Goal: Task Accomplishment & Management: Manage account settings

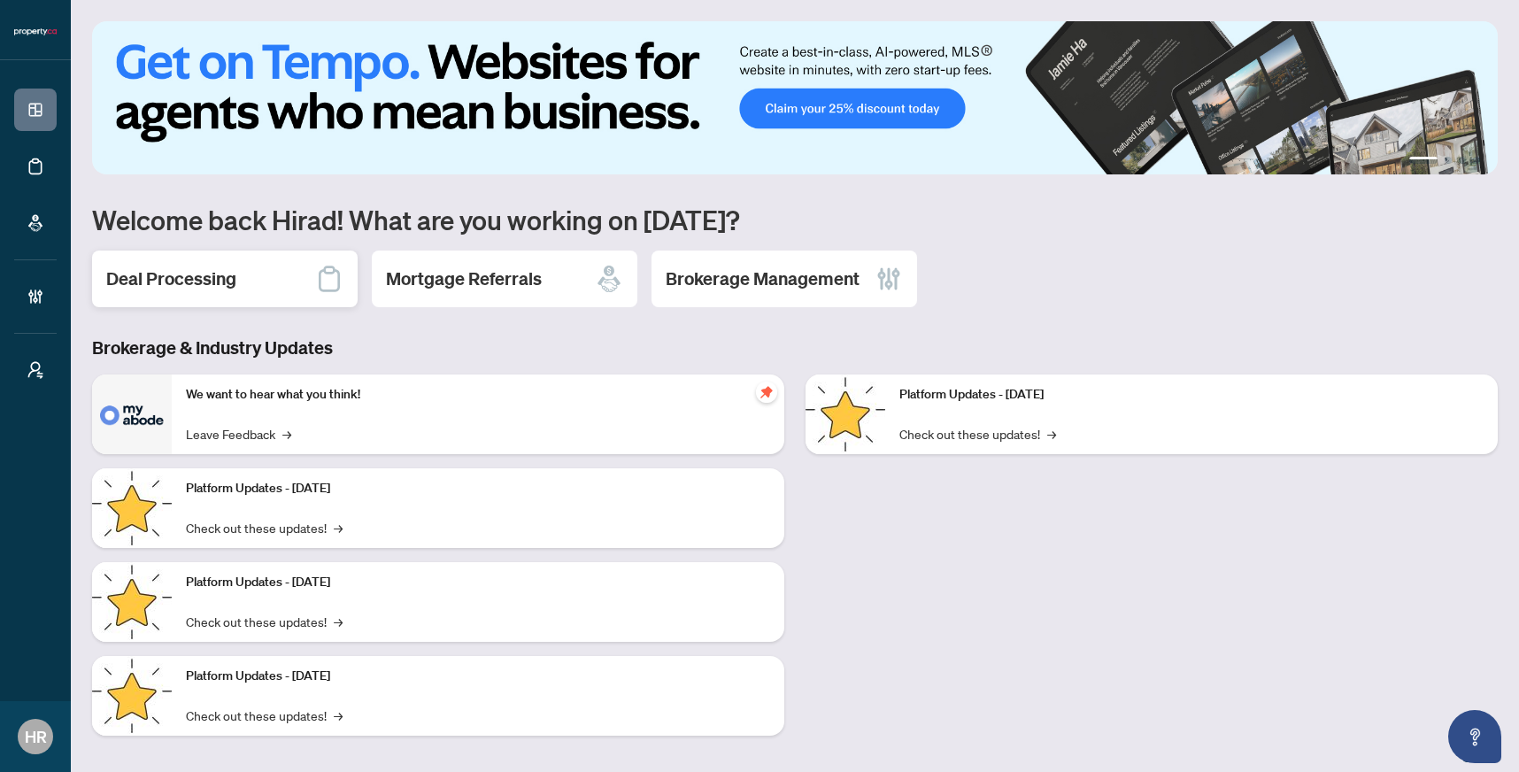
click at [214, 286] on h2 "Deal Processing" at bounding box center [171, 278] width 130 height 25
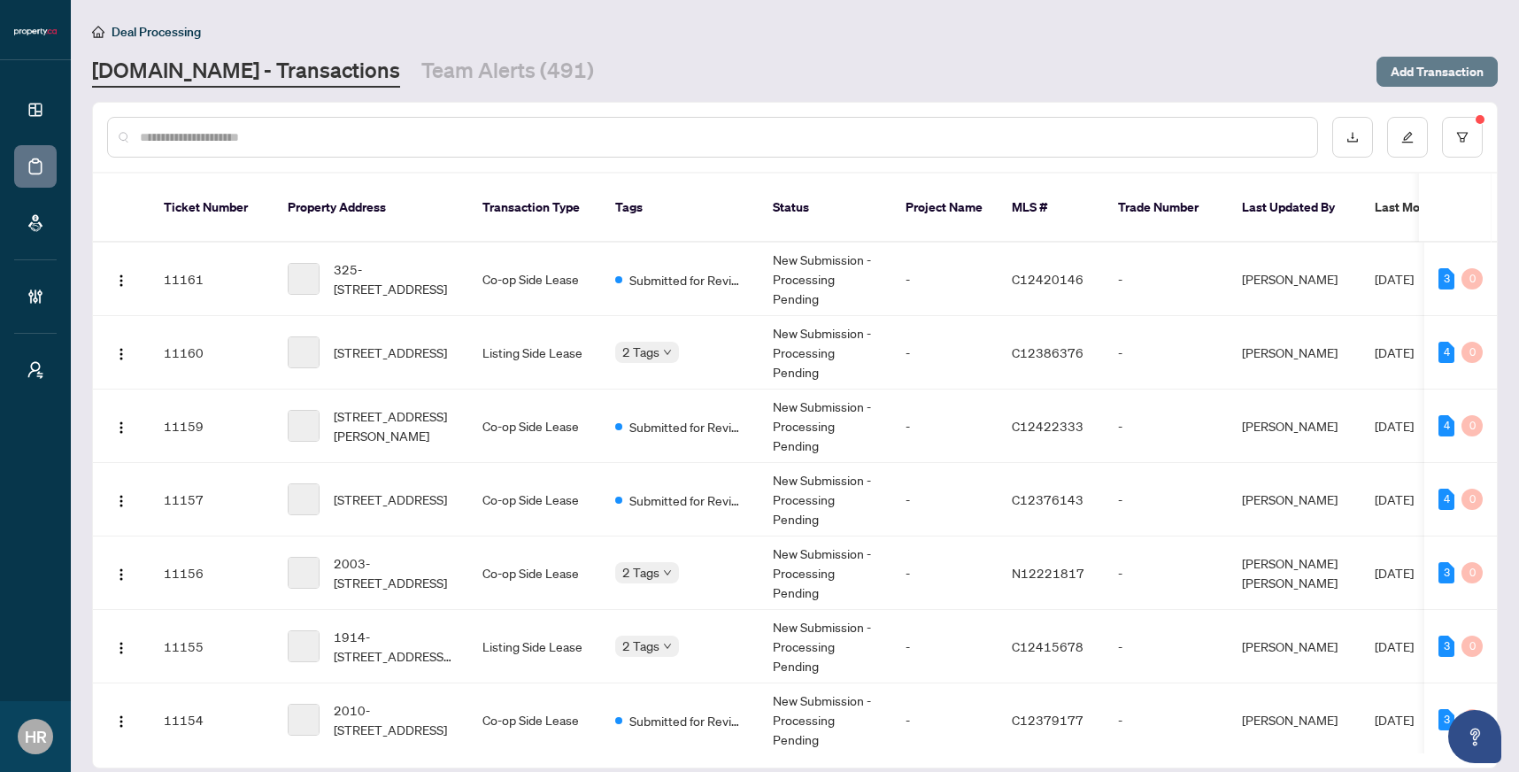
click at [1439, 62] on span "Add Transaction" at bounding box center [1437, 72] width 93 height 28
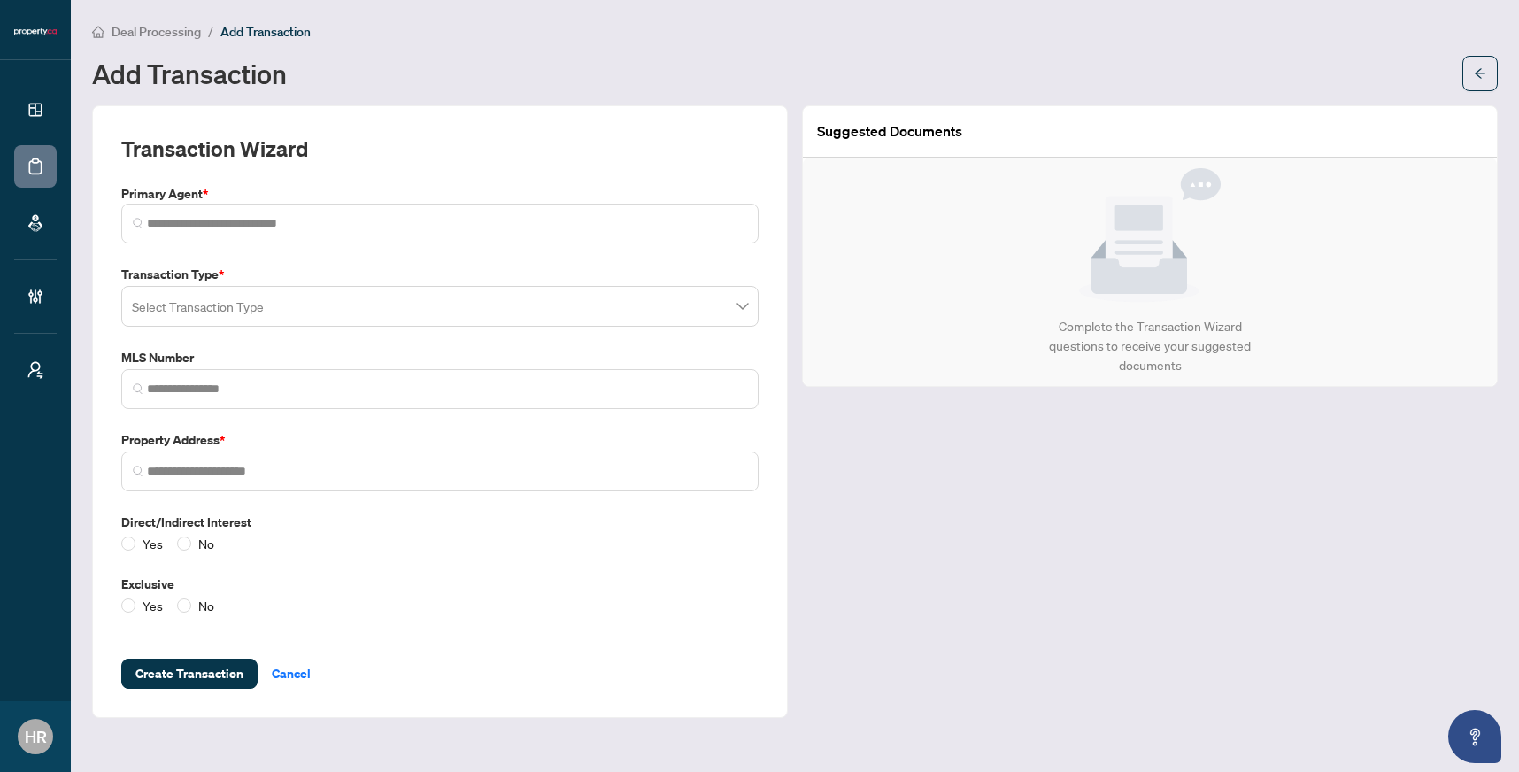
click at [348, 312] on input "search" at bounding box center [432, 308] width 600 height 39
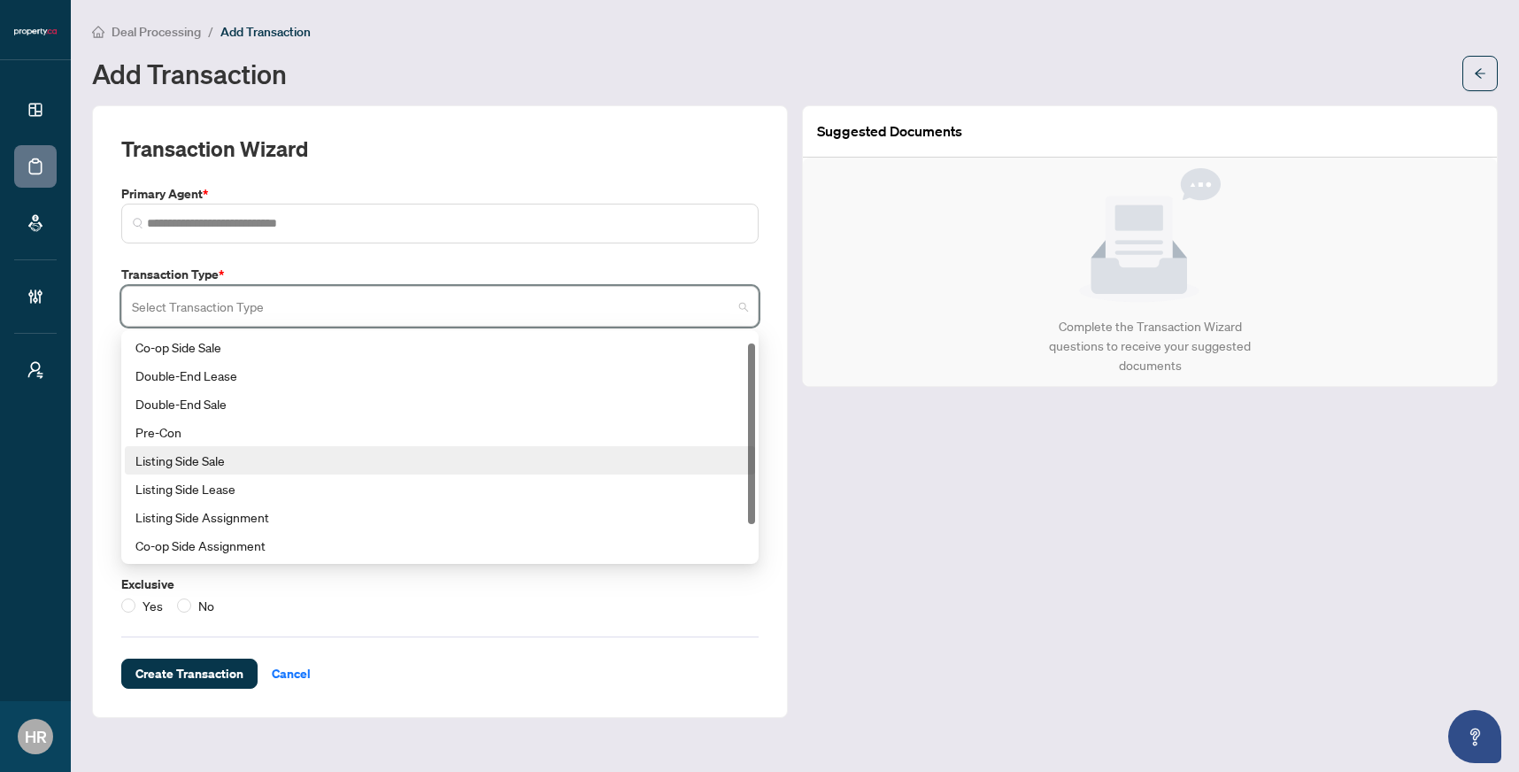
scroll to position [57, 0]
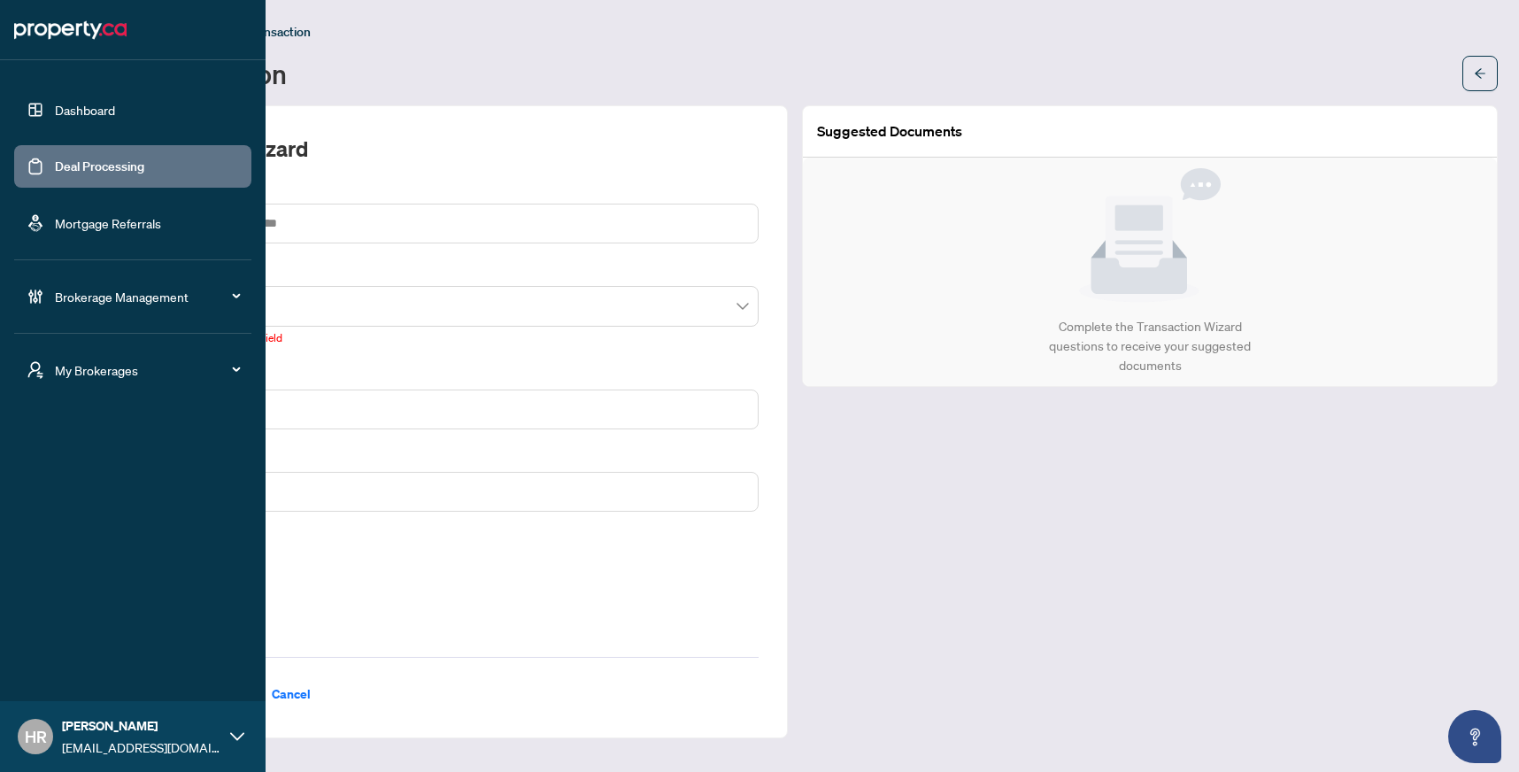
click at [55, 158] on link "Deal Processing" at bounding box center [99, 166] width 89 height 16
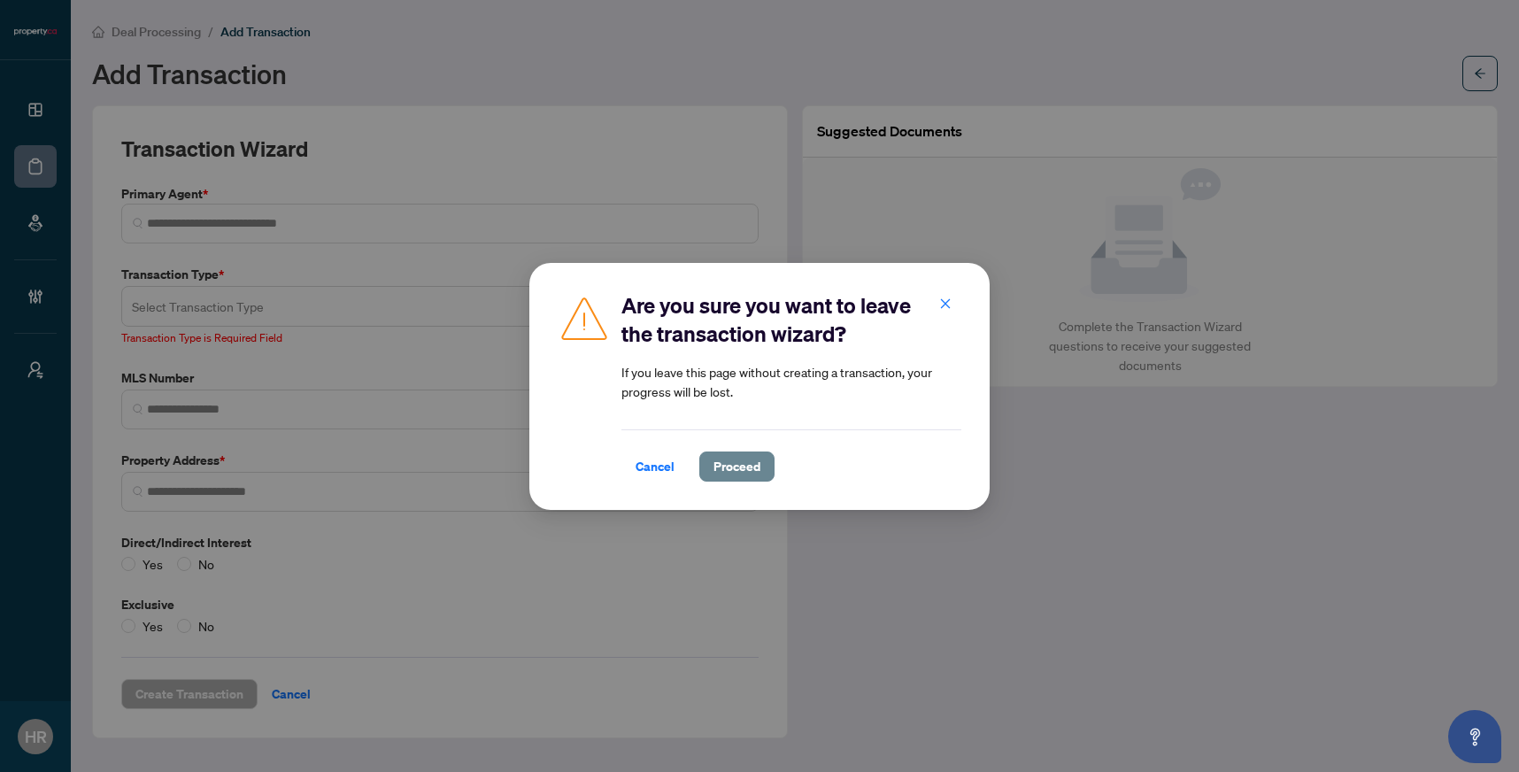
click at [705, 459] on button "Proceed" at bounding box center [736, 466] width 75 height 30
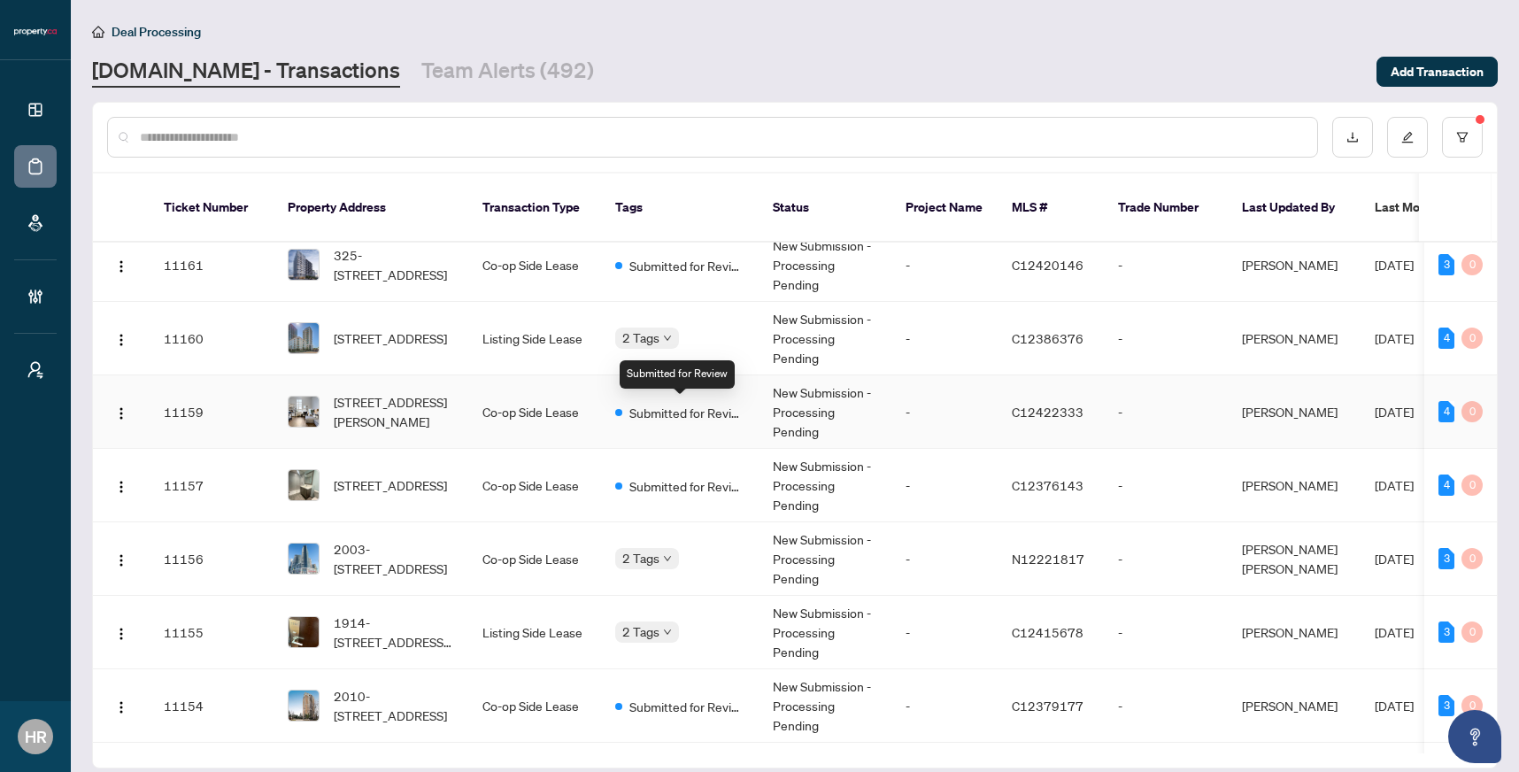
scroll to position [15, 0]
click at [899, 329] on td "-" at bounding box center [944, 337] width 106 height 73
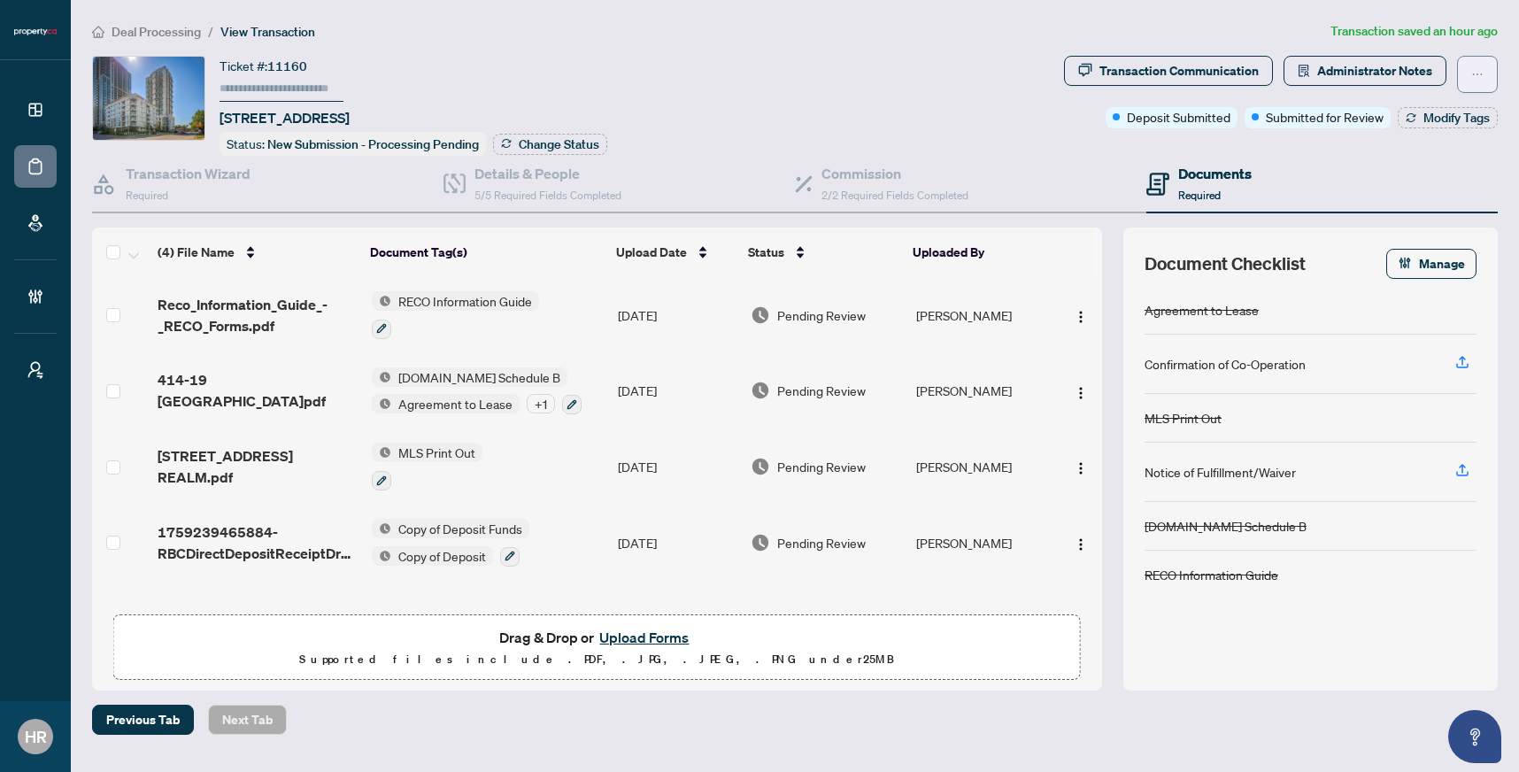
click at [1480, 73] on icon "ellipsis" at bounding box center [1477, 74] width 12 height 12
click at [1479, 73] on icon "ellipsis" at bounding box center [1477, 74] width 12 height 12
click at [1466, 71] on button "button" at bounding box center [1477, 74] width 41 height 37
click at [1391, 114] on span "Transaction Permissions" at bounding box center [1415, 113] width 135 height 19
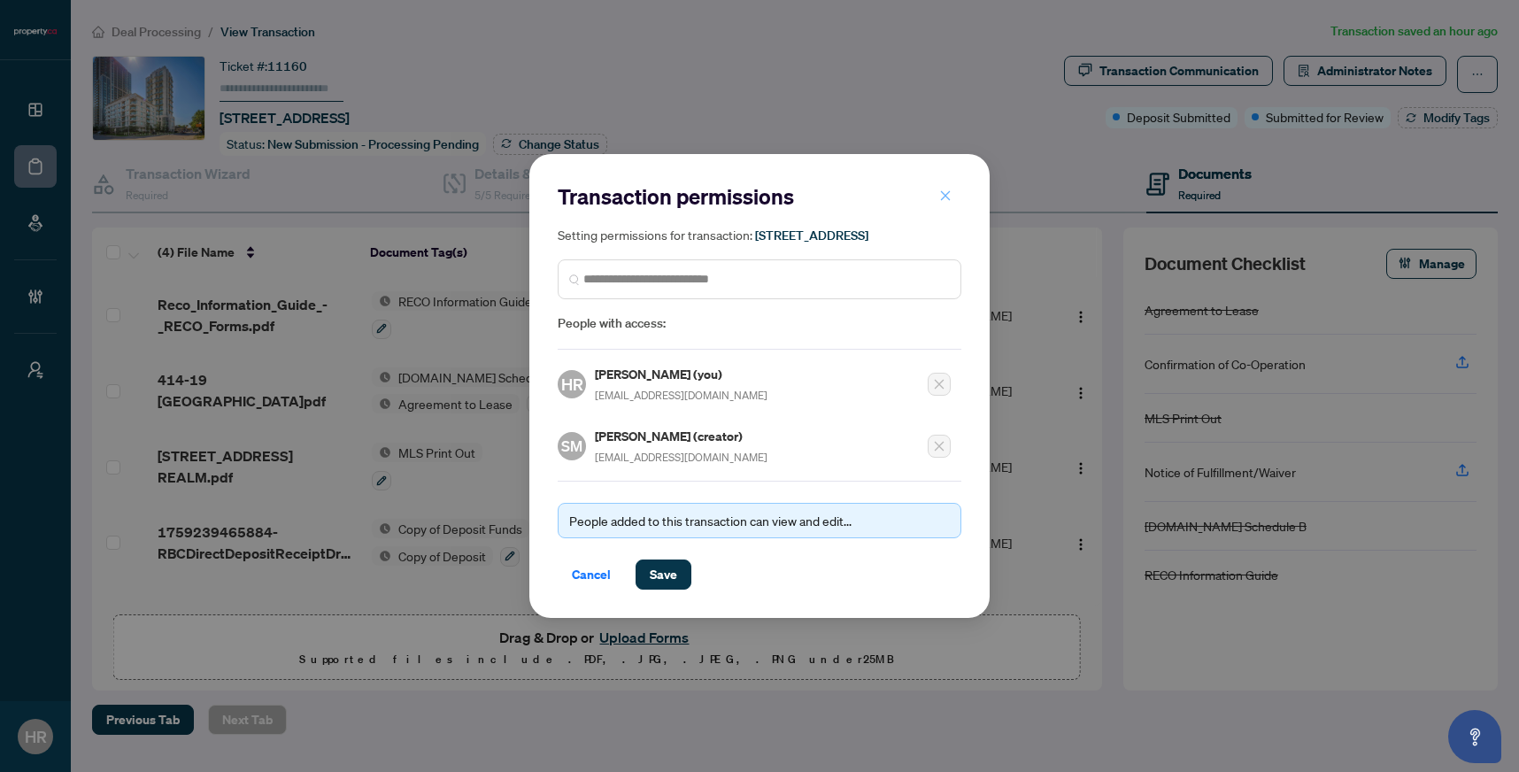
click at [938, 181] on button "button" at bounding box center [945, 196] width 35 height 30
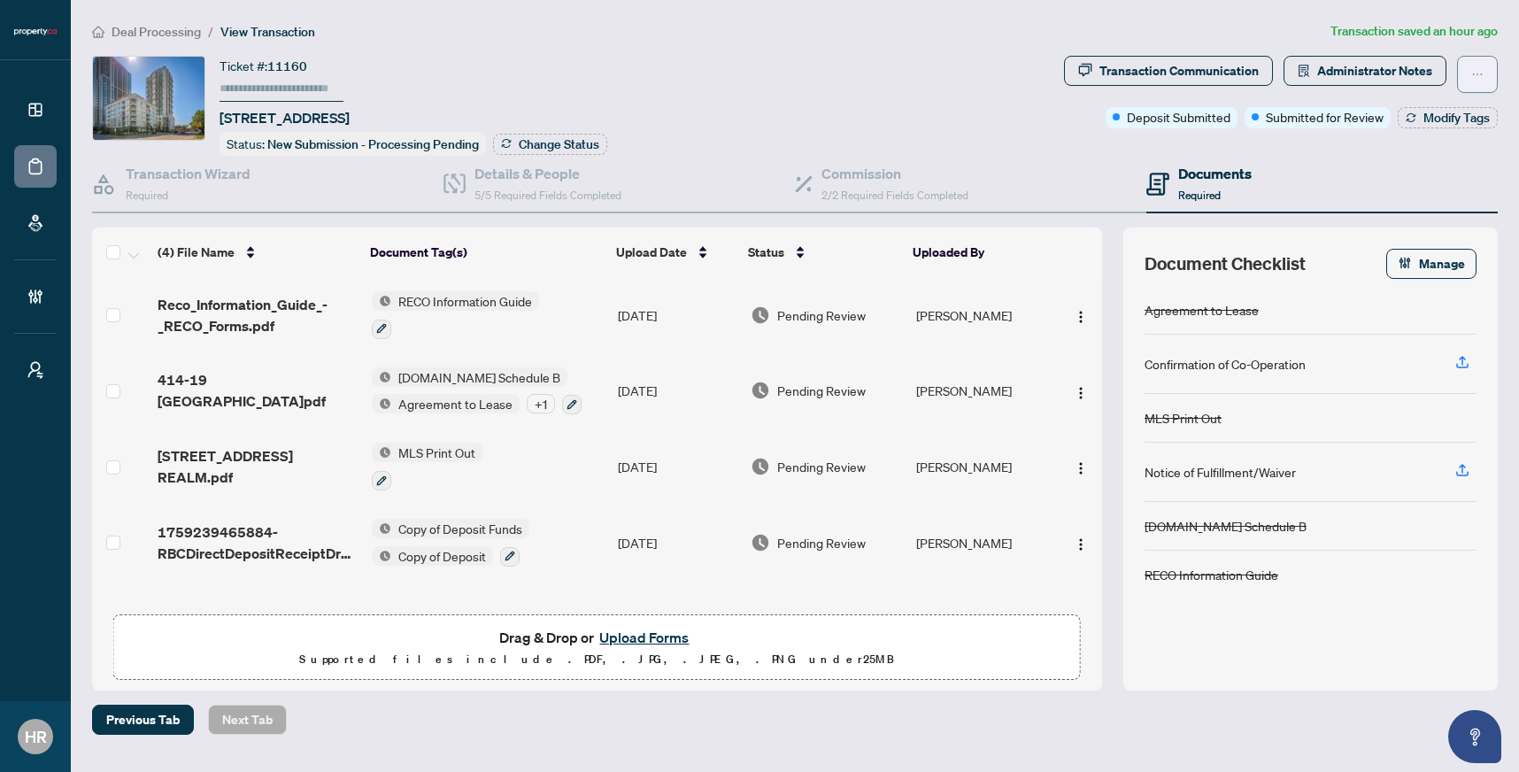
click at [1464, 73] on button "button" at bounding box center [1477, 74] width 41 height 37
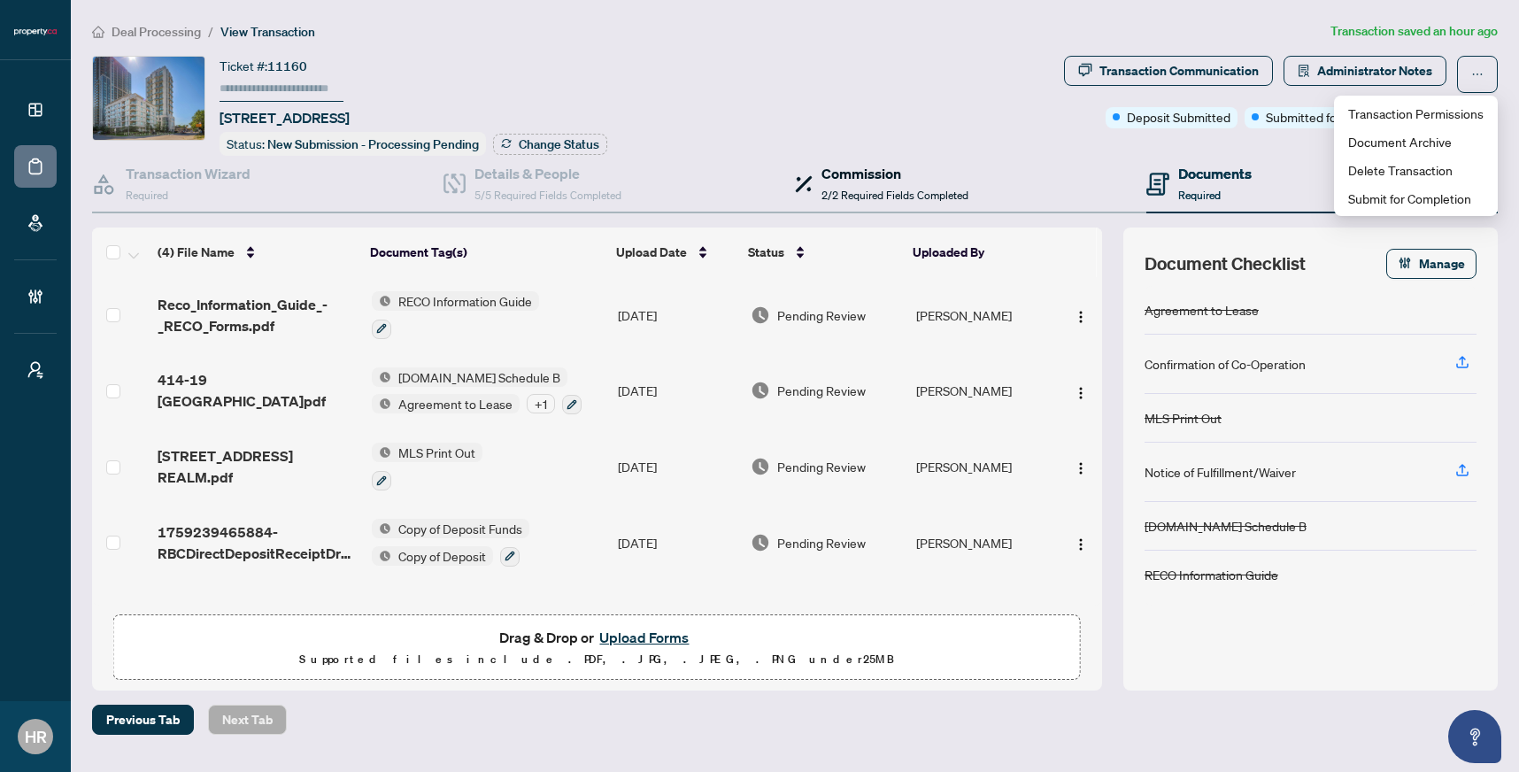
click at [908, 166] on h4 "Commission" at bounding box center [894, 173] width 147 height 21
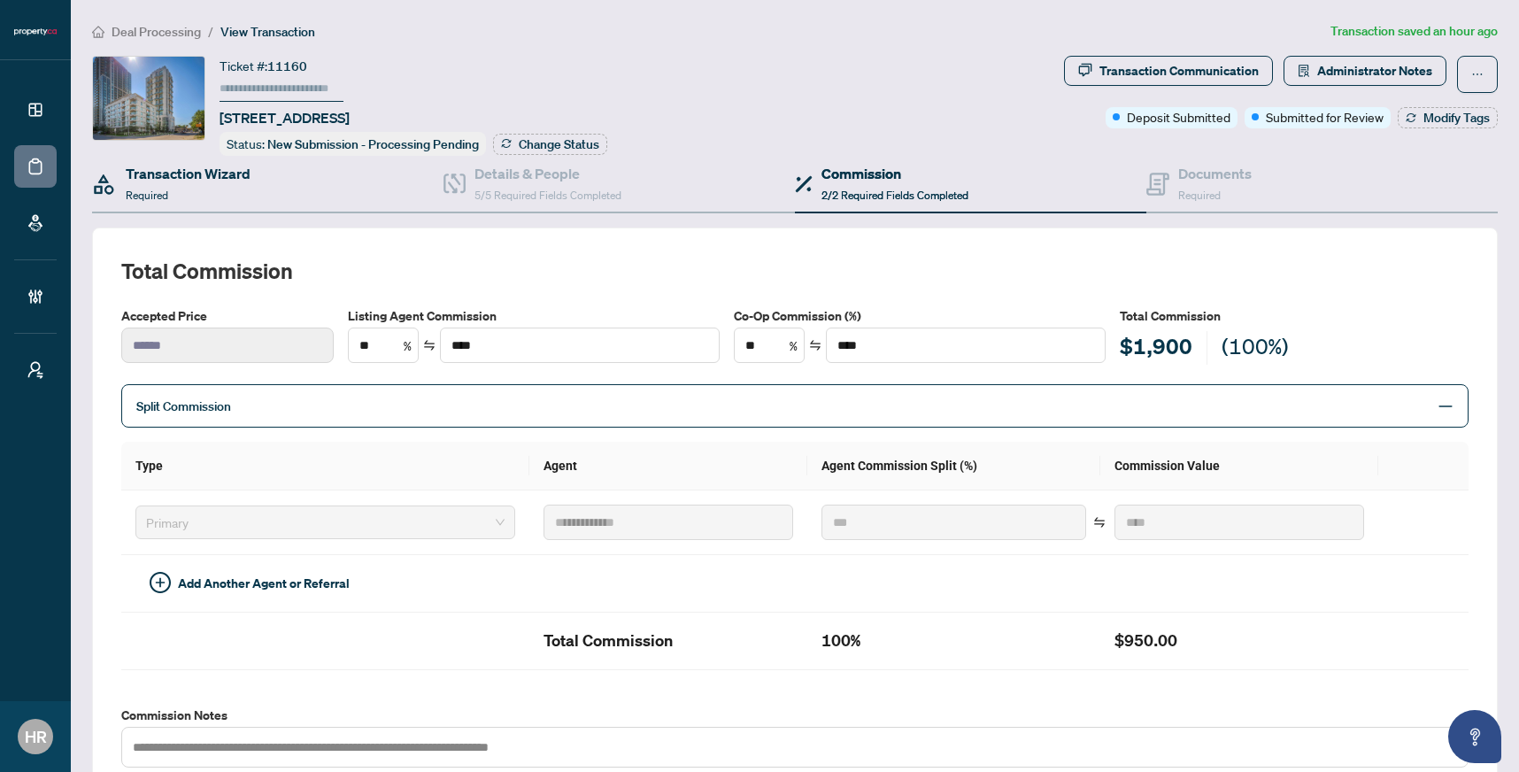
click at [265, 187] on div "Transaction Wizard Required" at bounding box center [267, 185] width 351 height 58
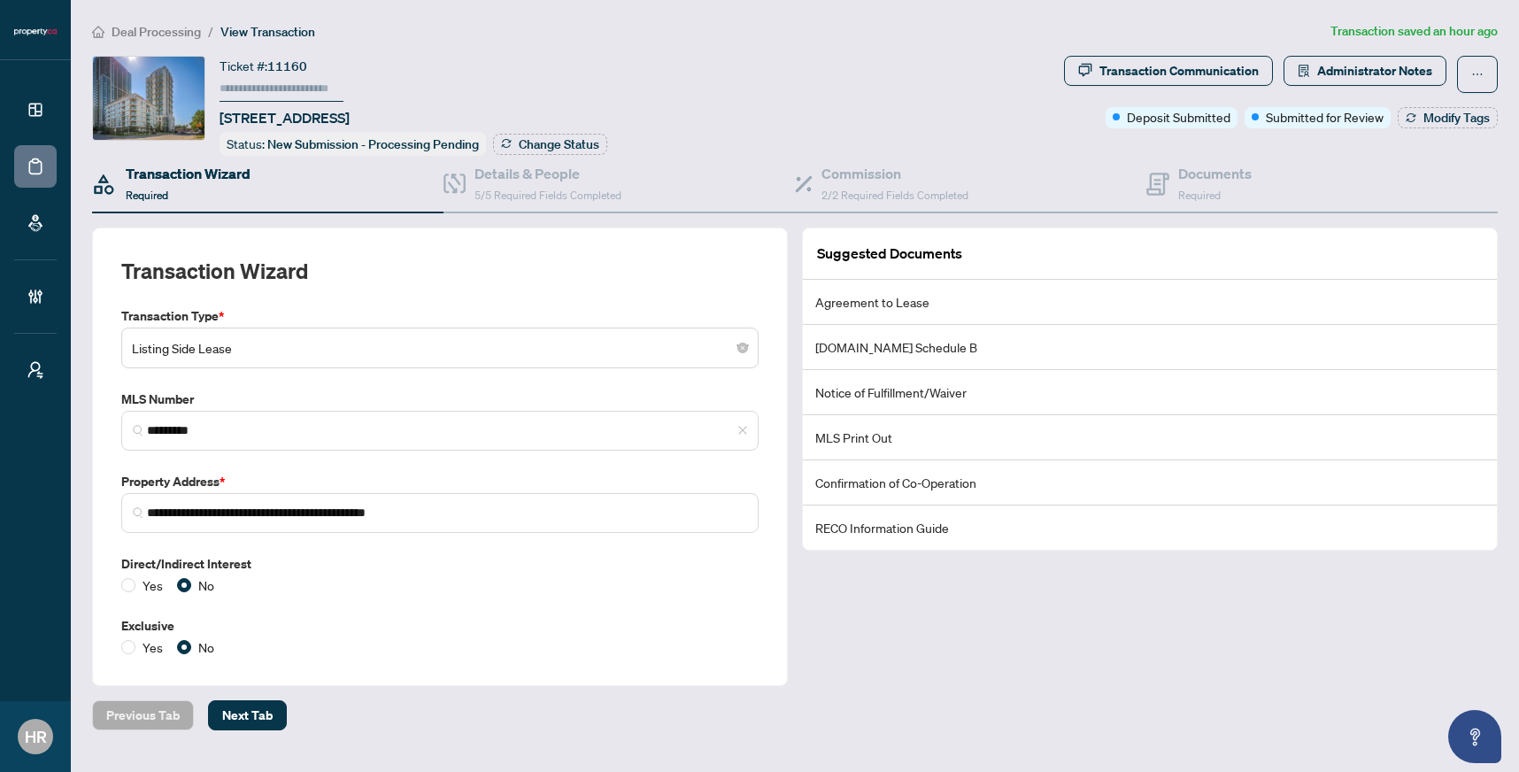
click at [293, 349] on span "Listing Side Lease" at bounding box center [440, 348] width 616 height 34
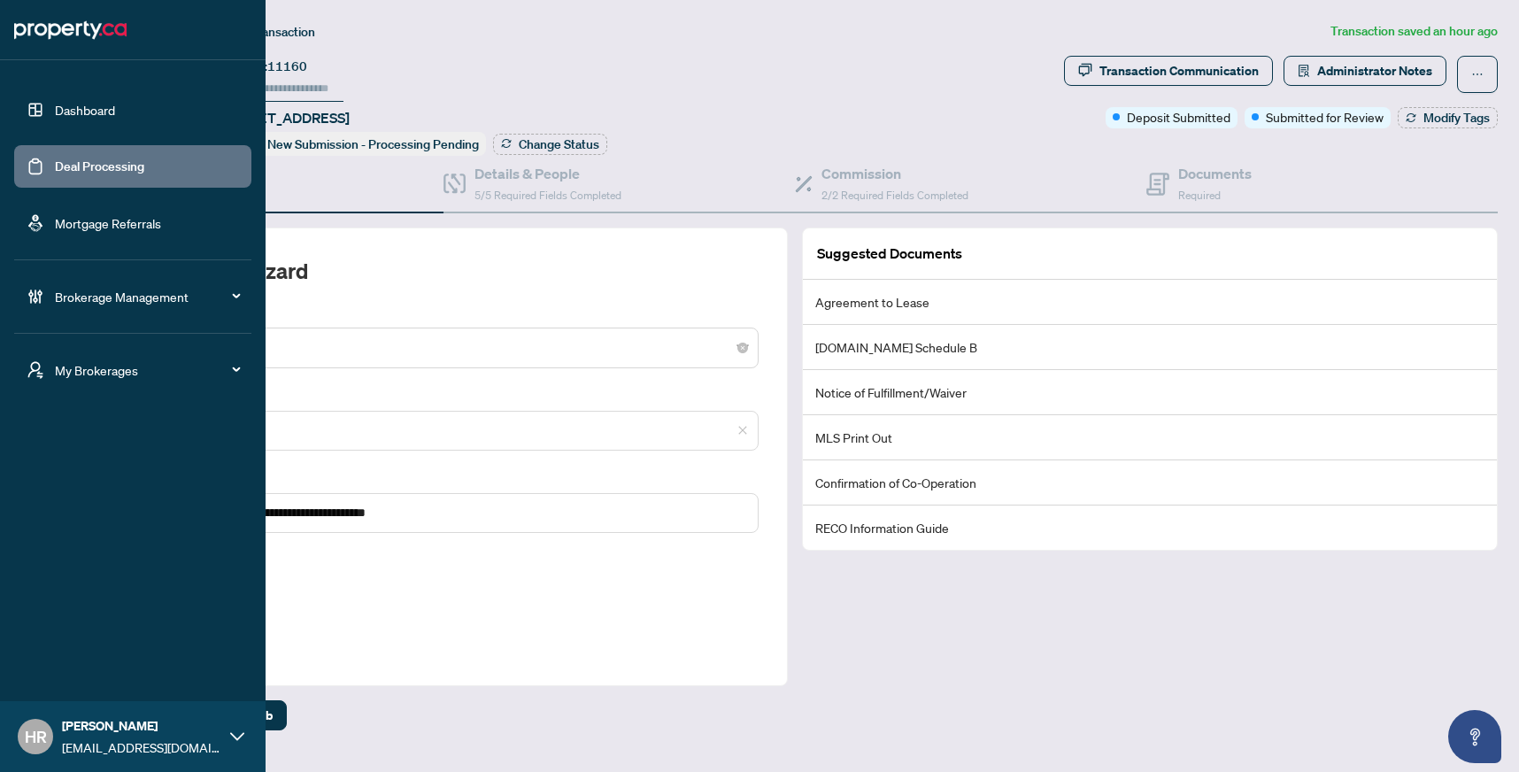
click at [55, 174] on link "Deal Processing" at bounding box center [99, 166] width 89 height 16
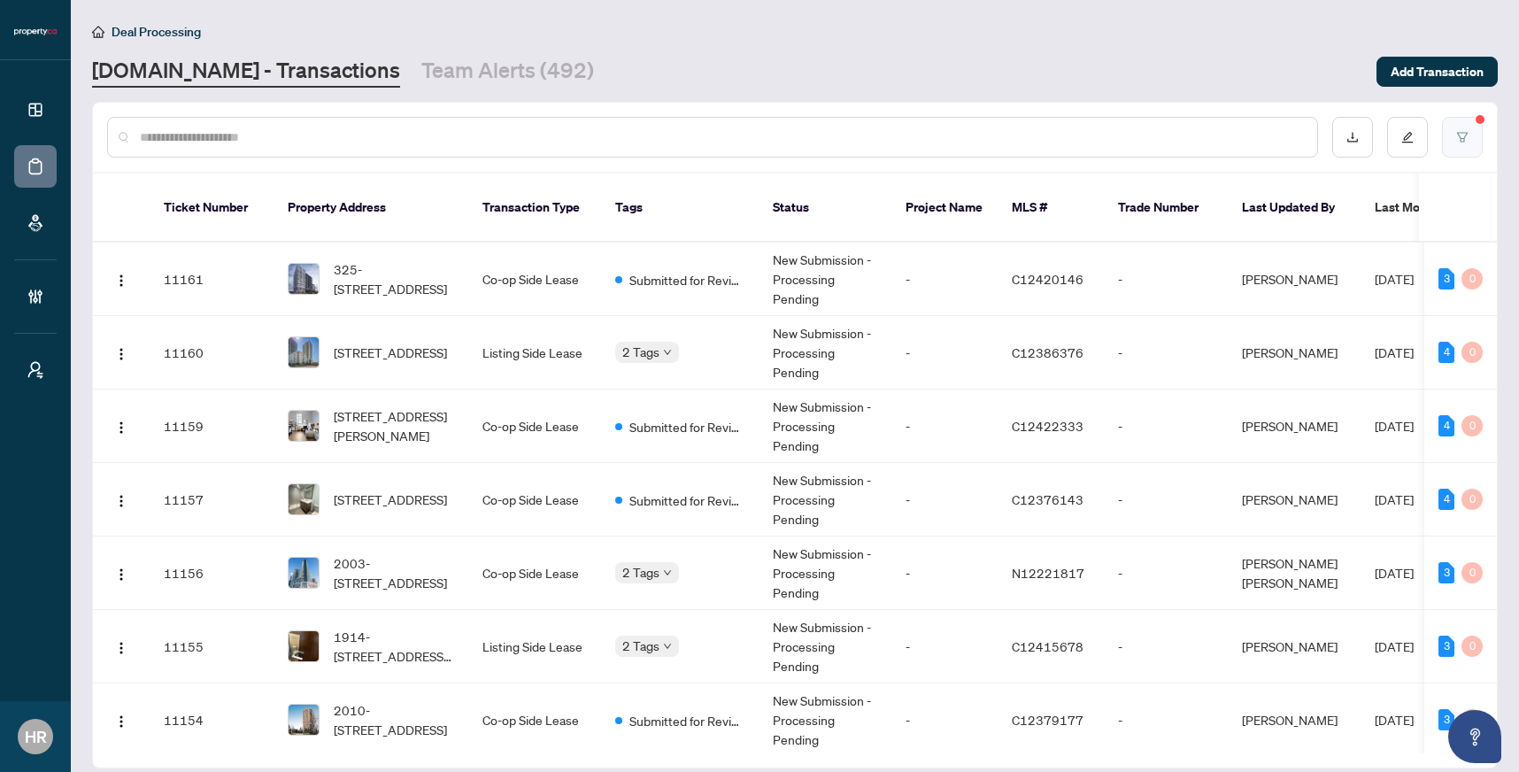
click at [1475, 124] on button "button" at bounding box center [1462, 137] width 41 height 41
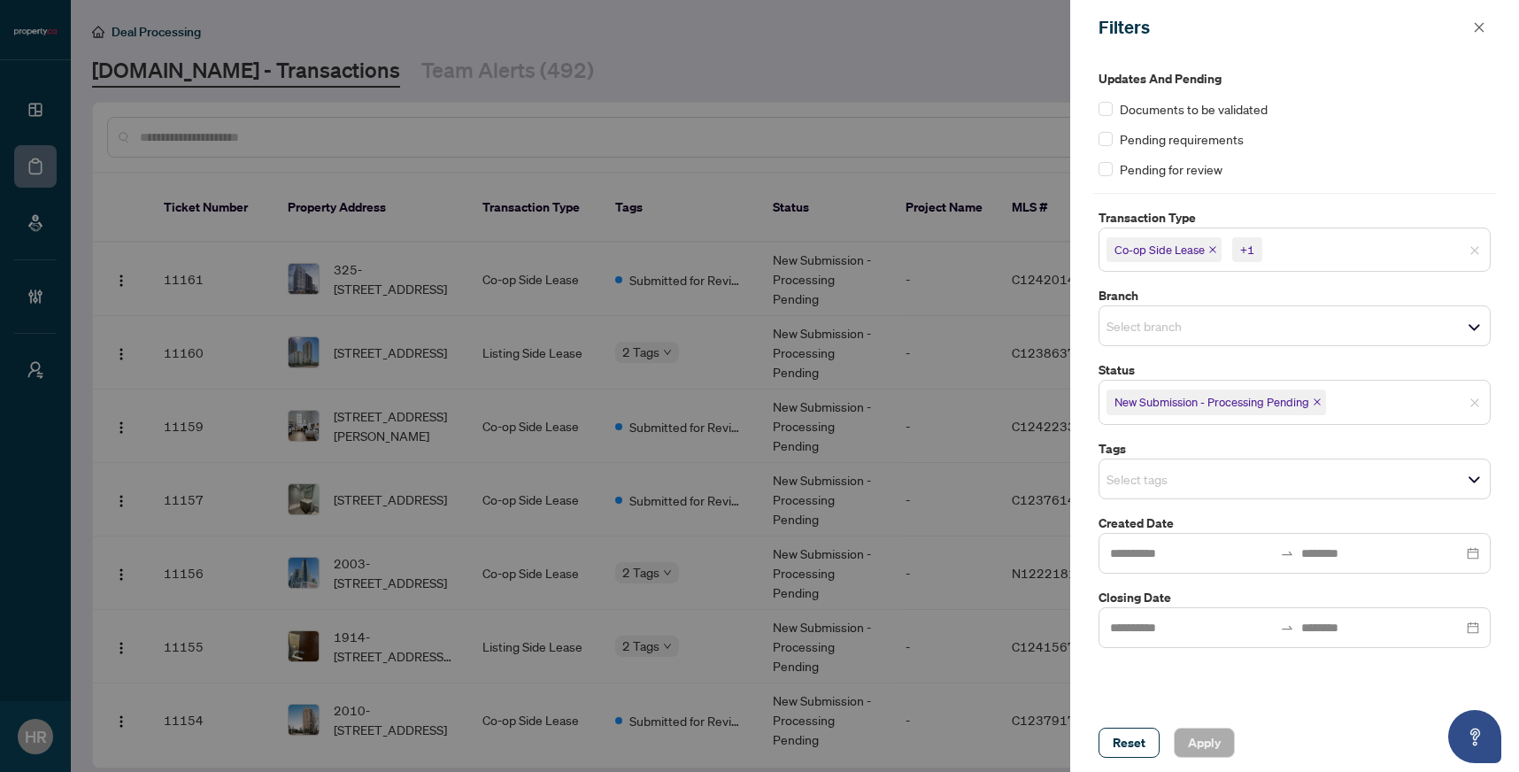
click at [1293, 248] on input "search" at bounding box center [1328, 249] width 124 height 21
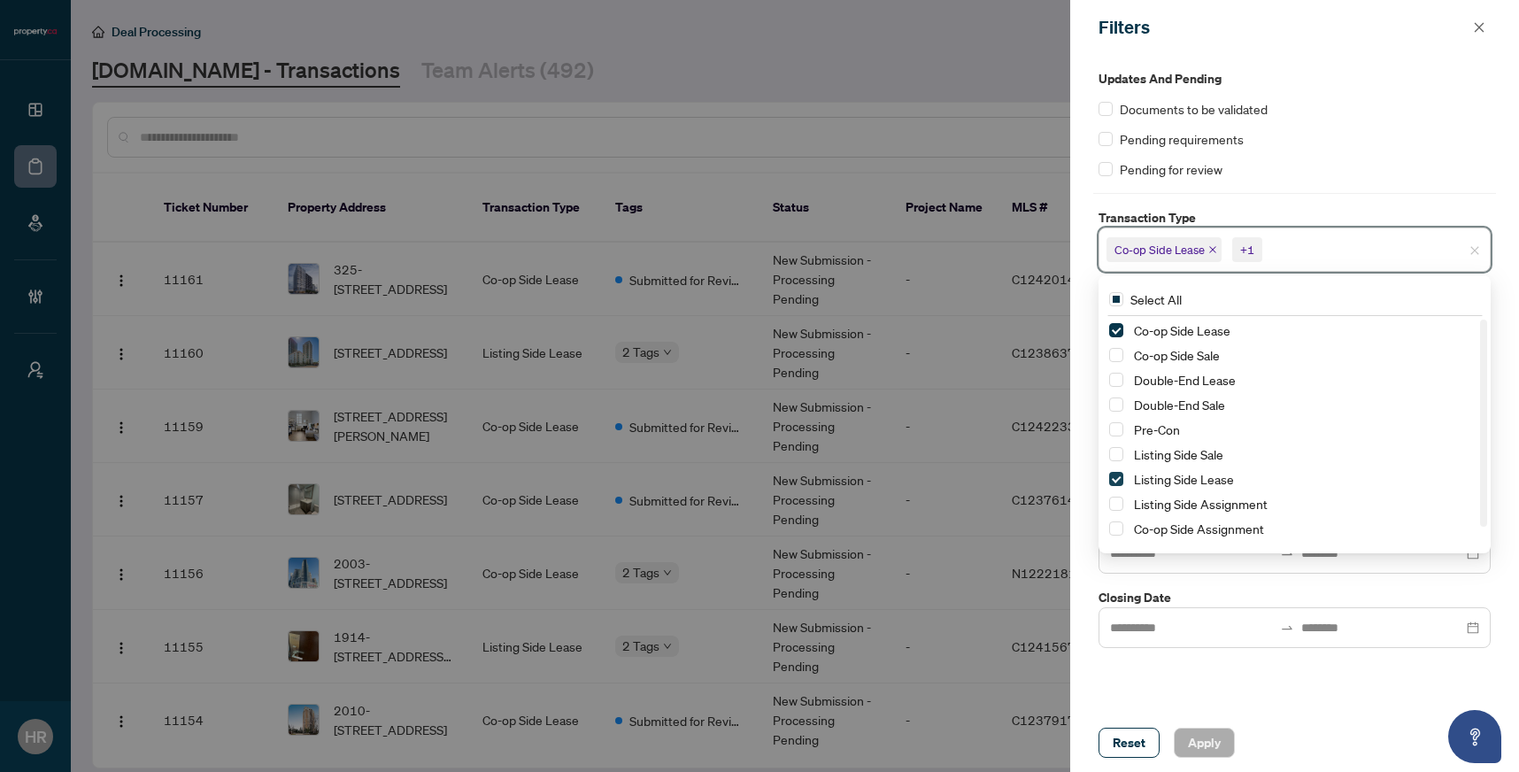
click at [1114, 481] on span "Select Listing Side Lease" at bounding box center [1116, 479] width 14 height 14
click at [1117, 328] on span "Select Co-op Side Lease" at bounding box center [1116, 330] width 14 height 14
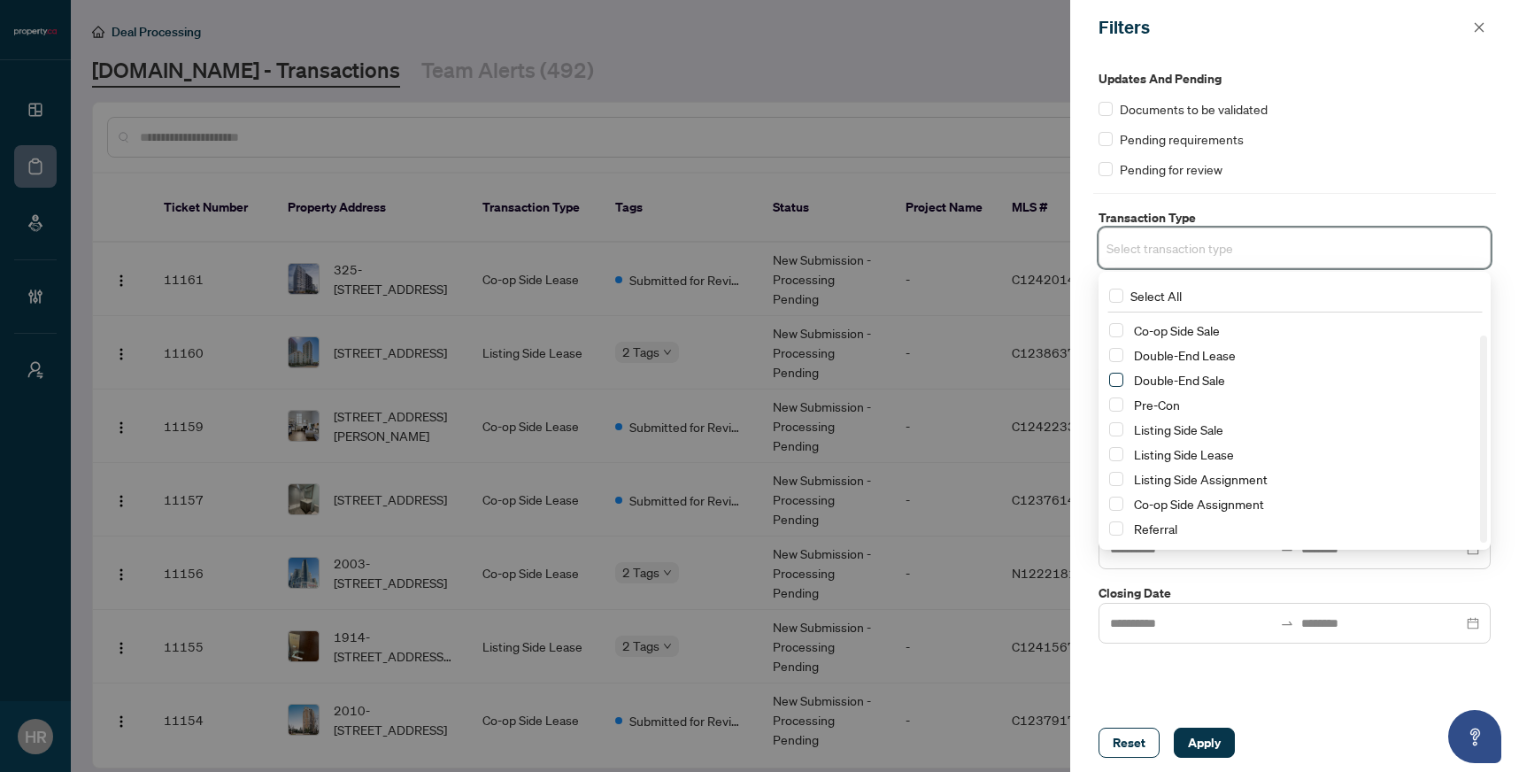
click at [1115, 375] on span "Select Double-End Sale" at bounding box center [1116, 380] width 14 height 14
click at [1196, 764] on div "Reset Apply" at bounding box center [1294, 742] width 449 height 58
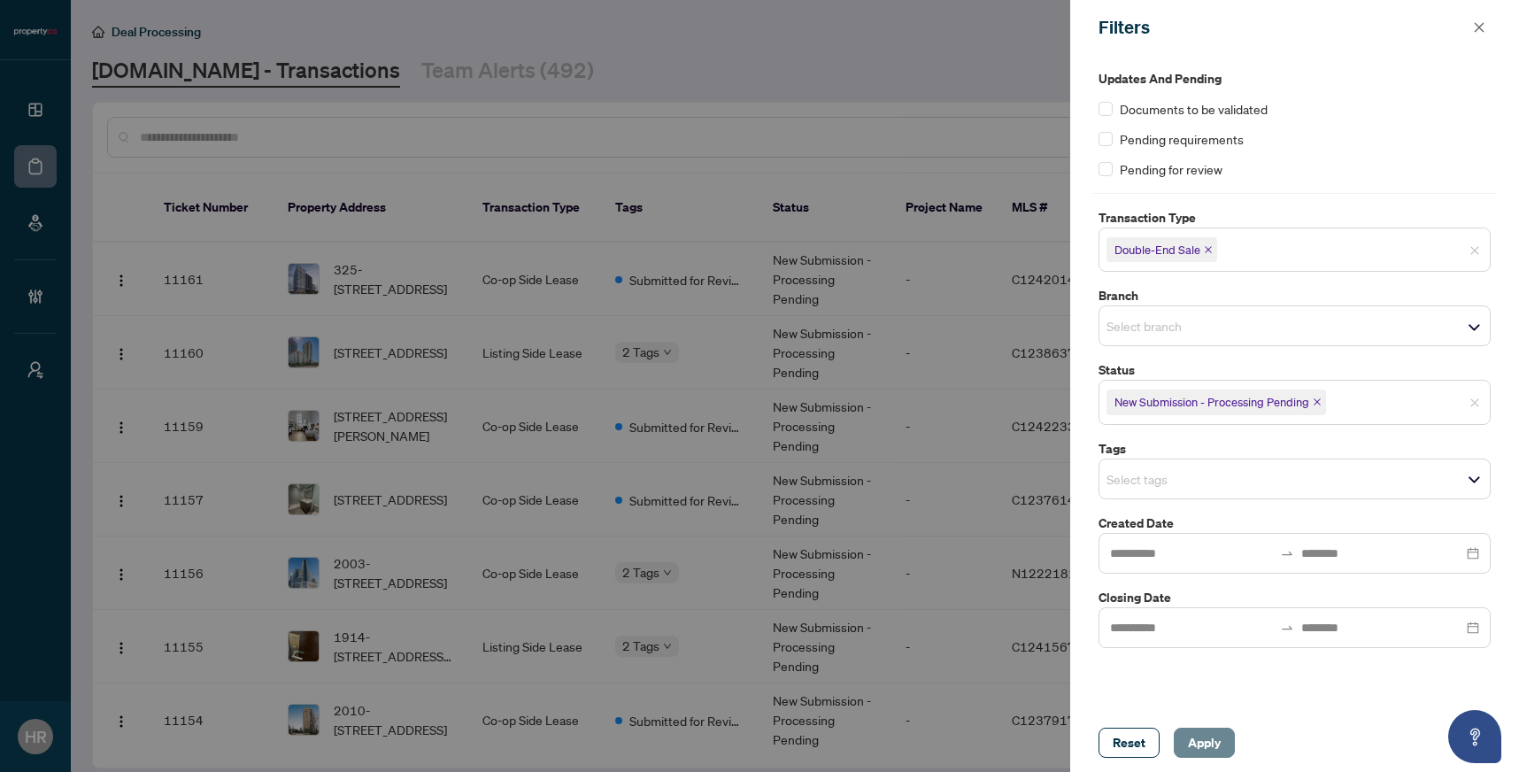
click at [1196, 752] on span "Apply" at bounding box center [1204, 742] width 33 height 28
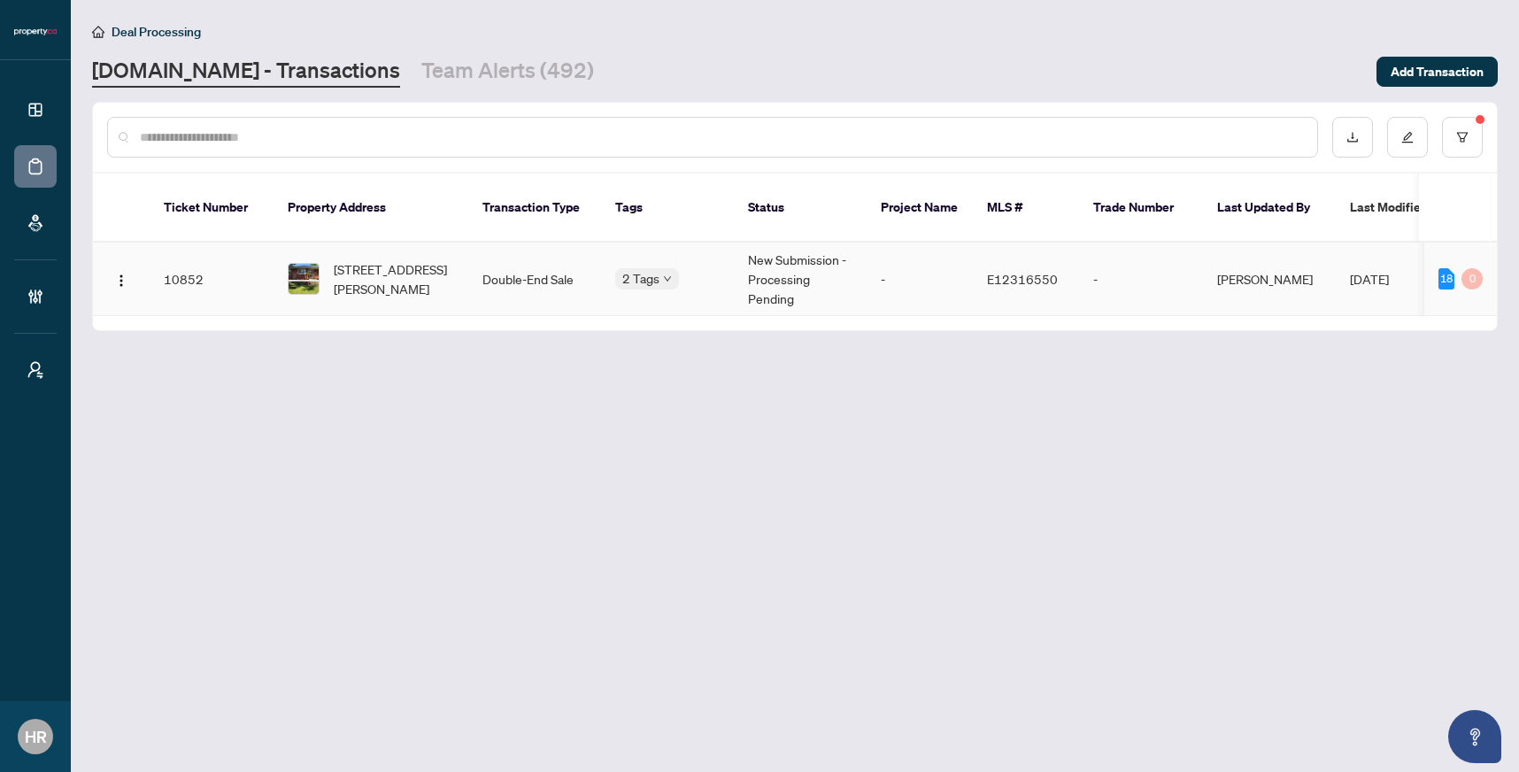
click at [494, 274] on td "Double-End Sale" at bounding box center [534, 279] width 133 height 73
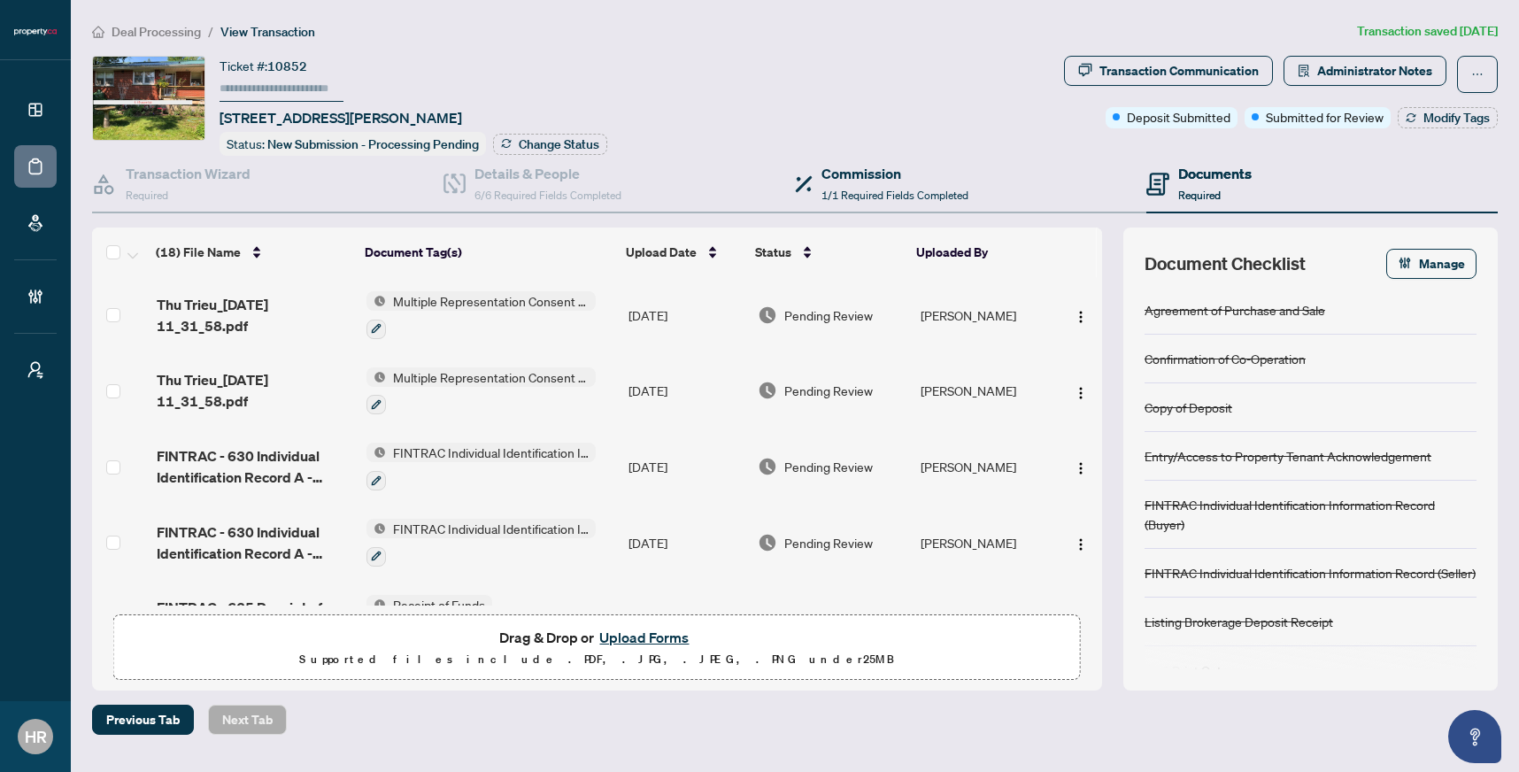
click at [869, 204] on div "Commission 1/1 Required Fields Completed" at bounding box center [970, 185] width 351 height 58
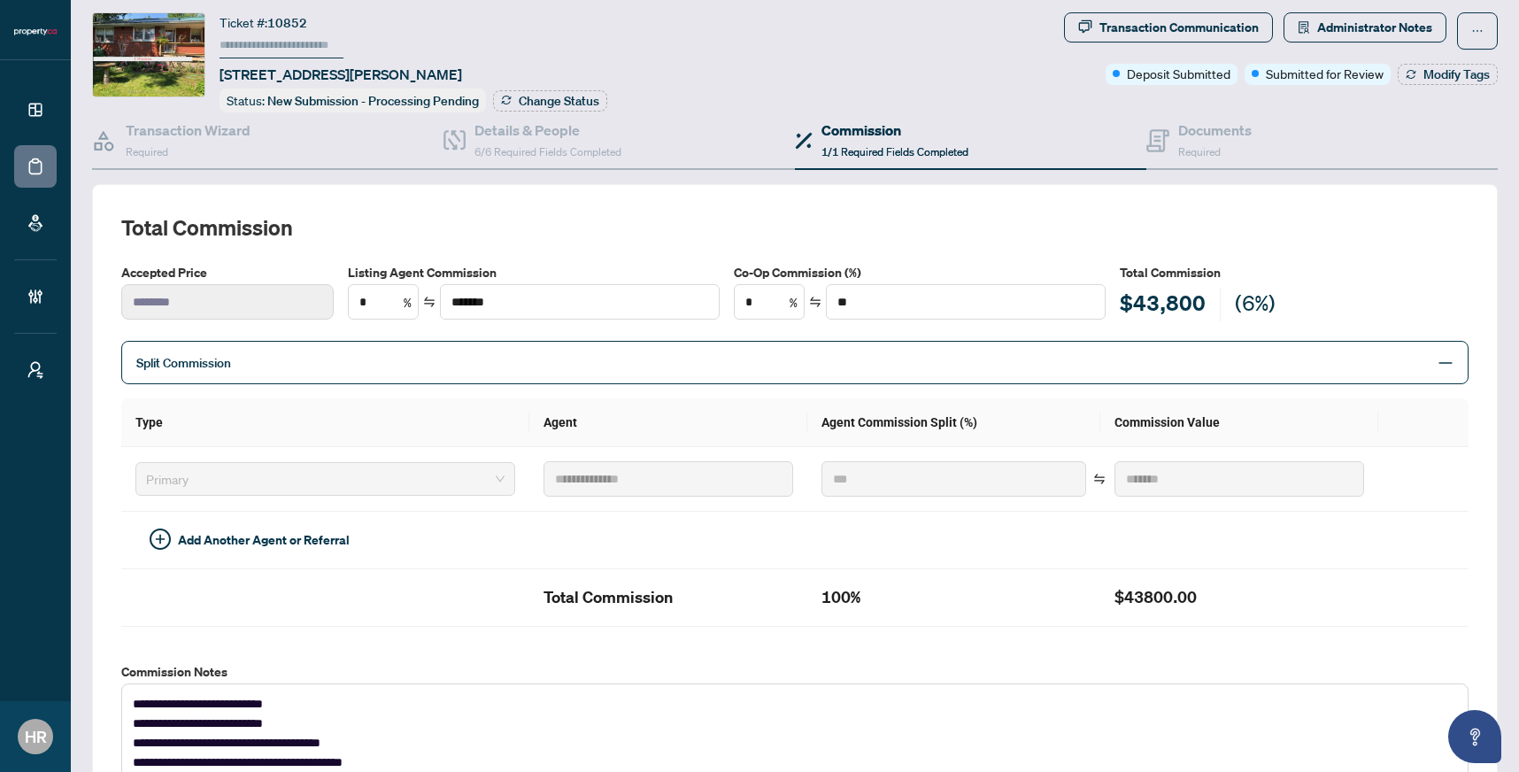
scroll to position [27, 0]
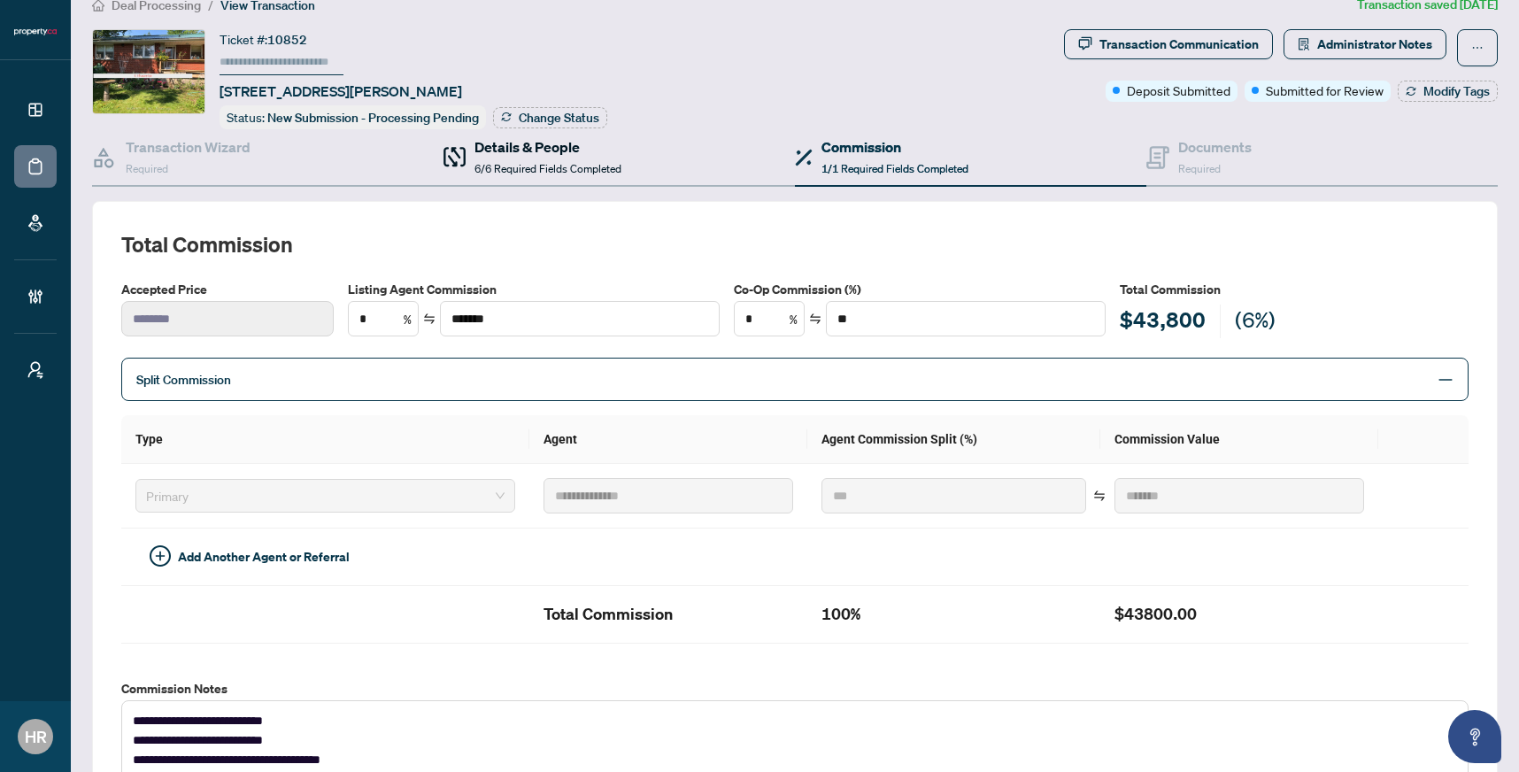
click at [593, 151] on h4 "Details & People" at bounding box center [547, 146] width 147 height 21
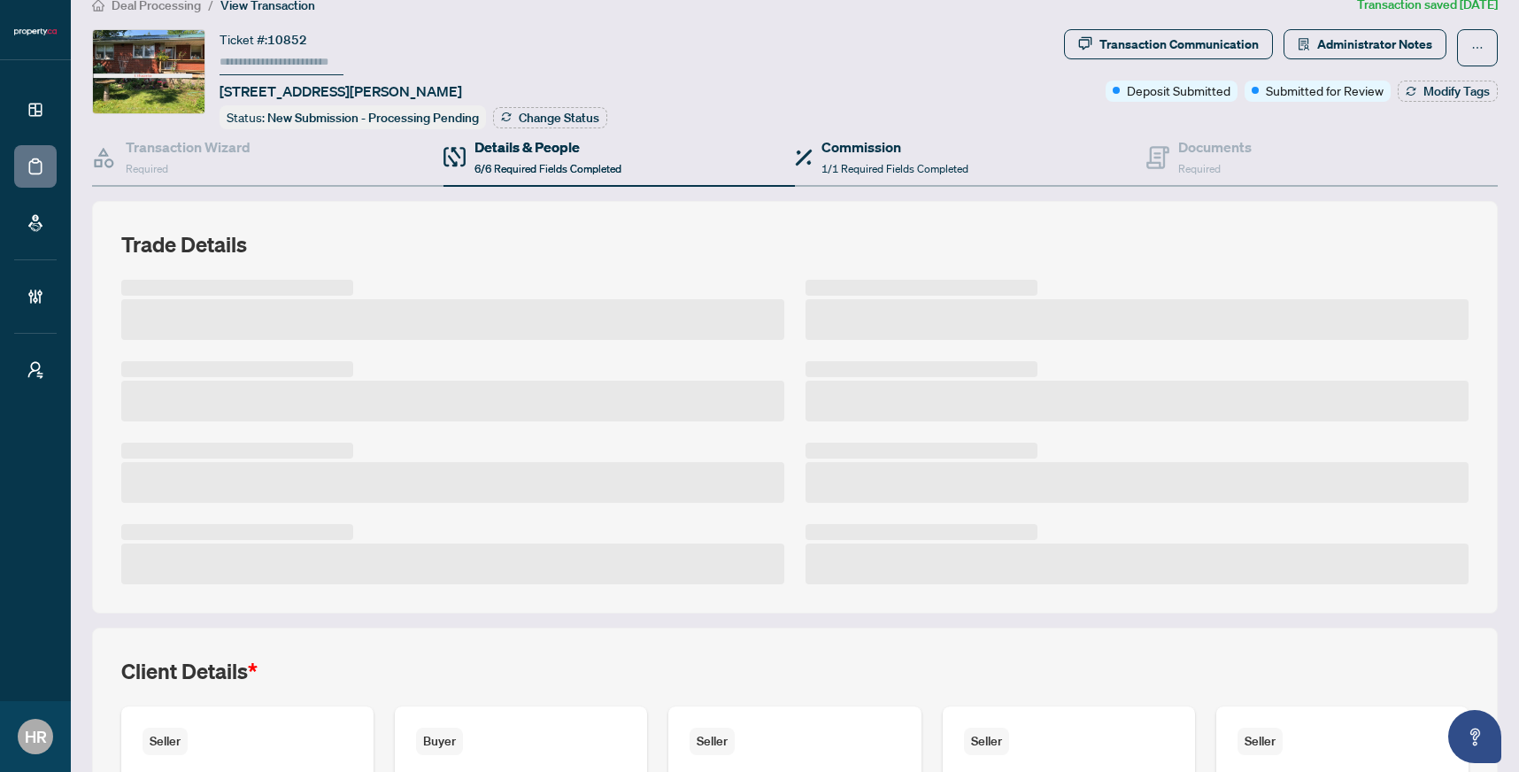
click at [990, 156] on div "Commission 1/1 Required Fields Completed" at bounding box center [970, 158] width 351 height 58
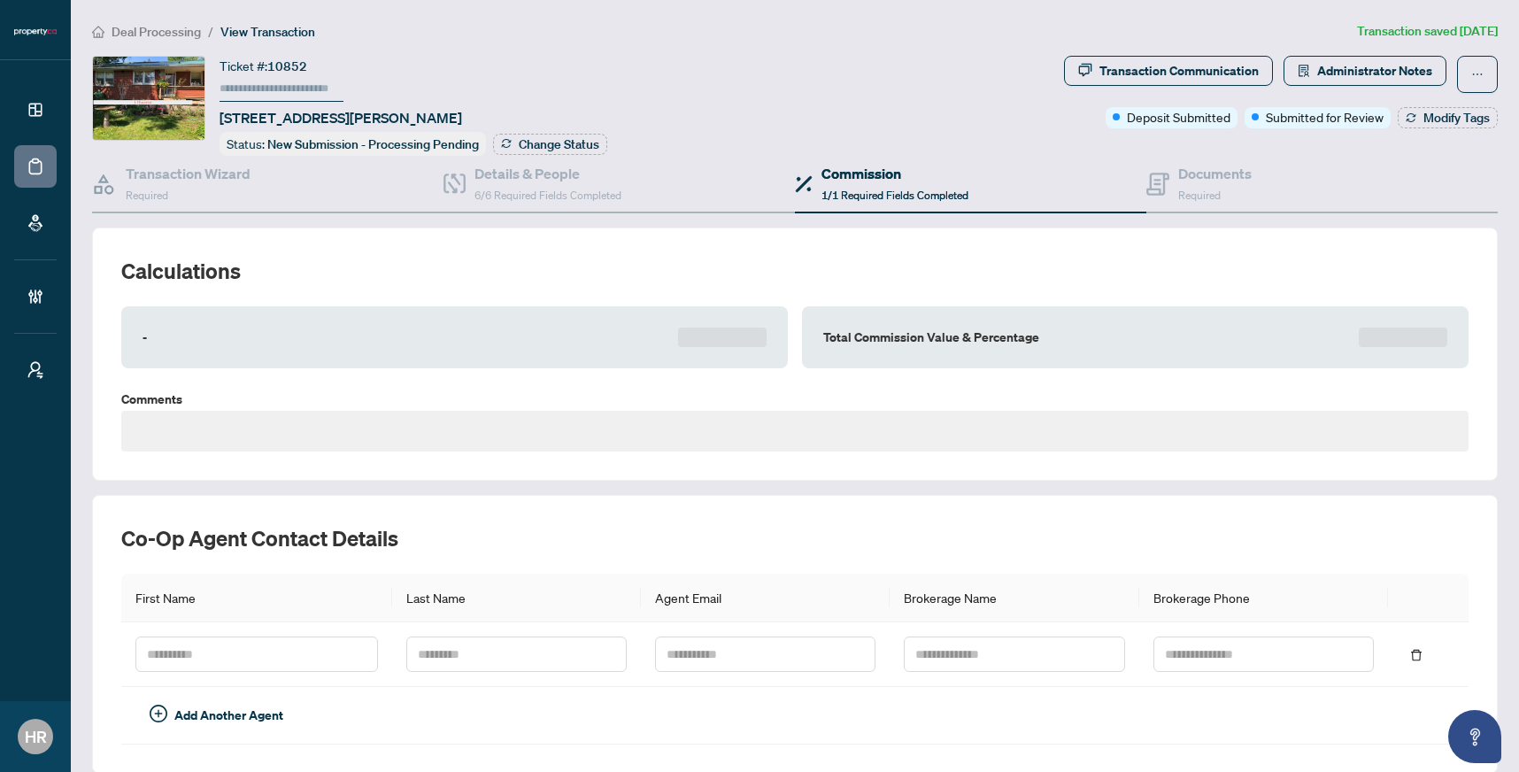
type textarea "**********"
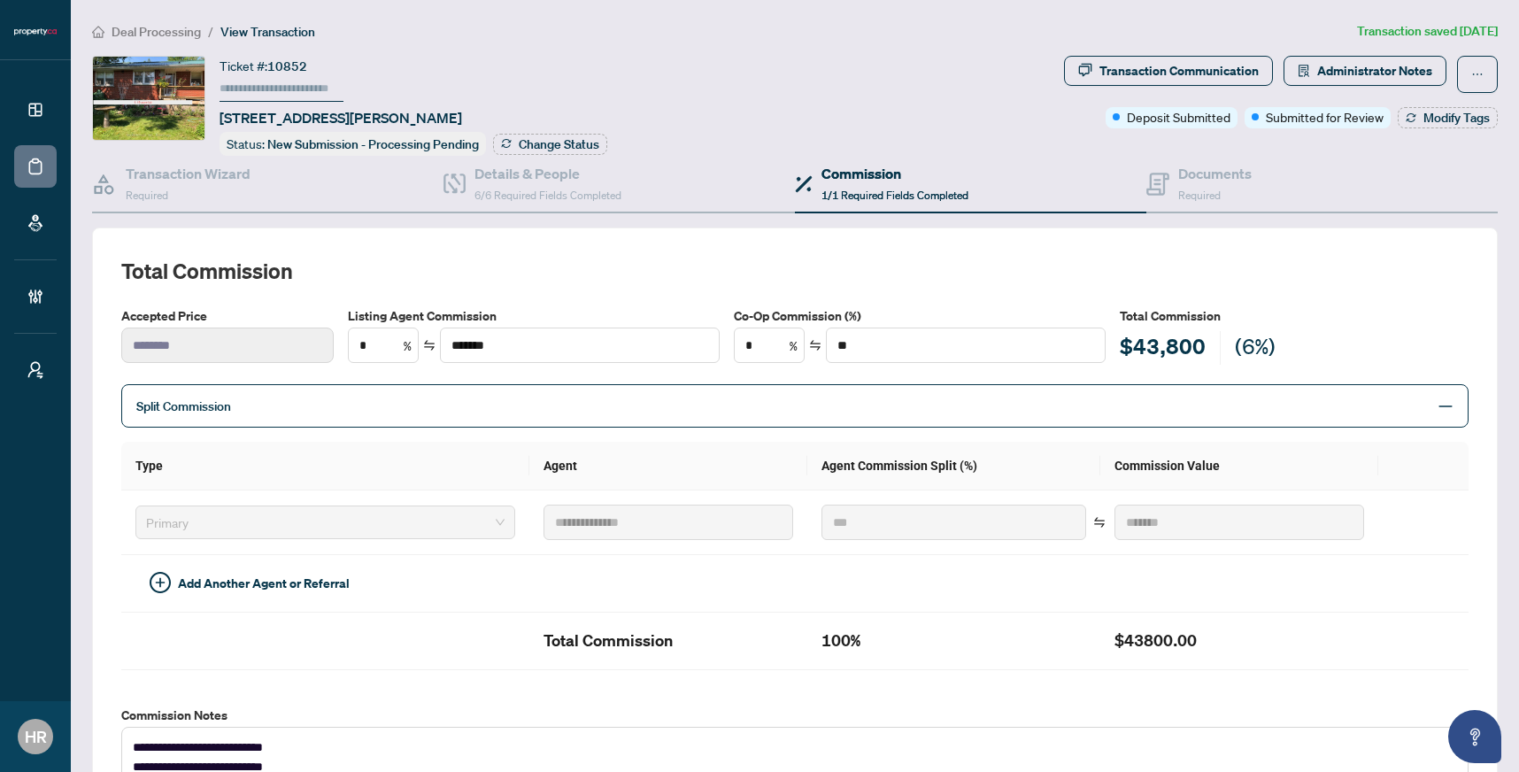
click at [710, 412] on span "Split Commission" at bounding box center [781, 406] width 1291 height 20
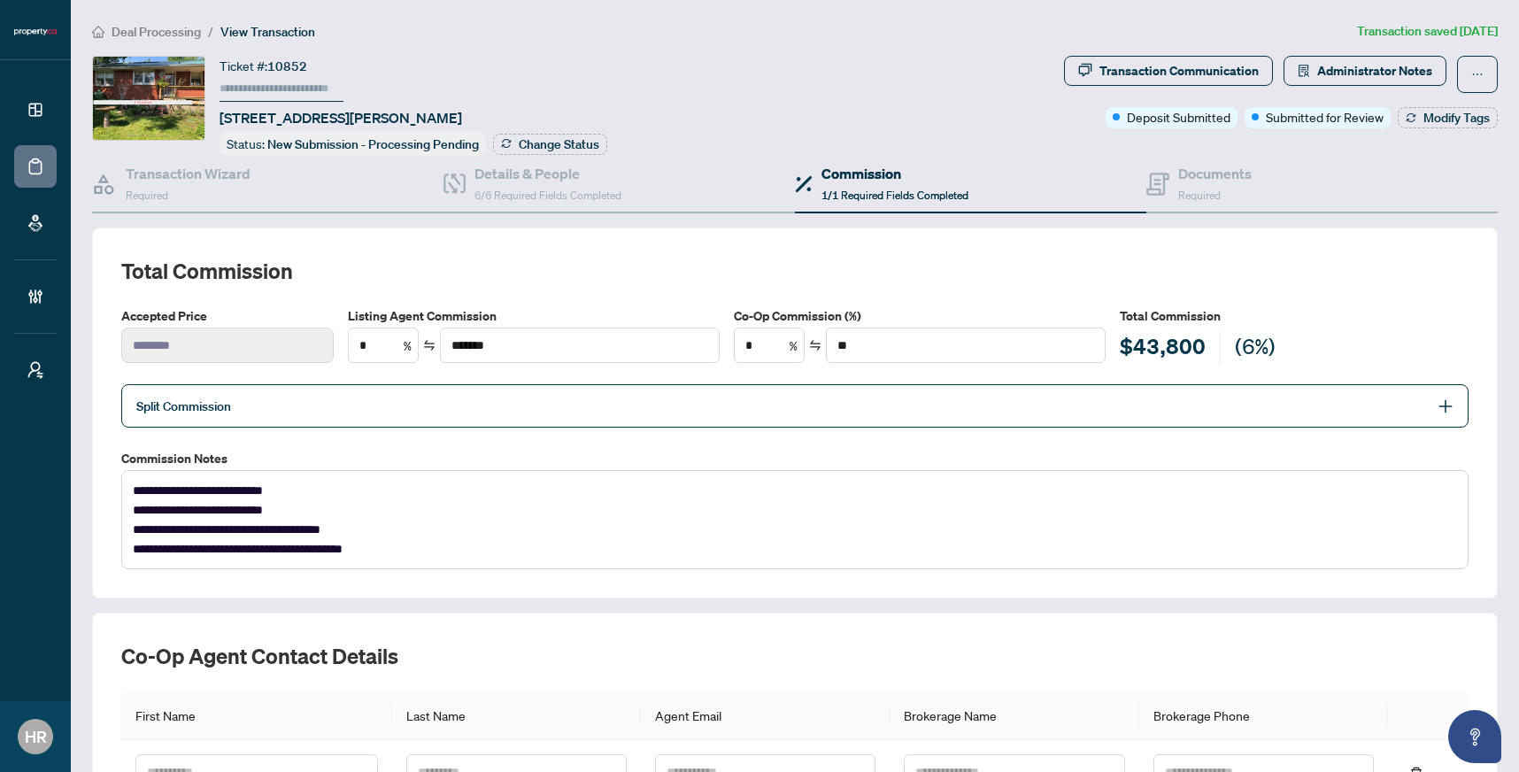
click at [717, 396] on span "Split Commission" at bounding box center [781, 406] width 1291 height 20
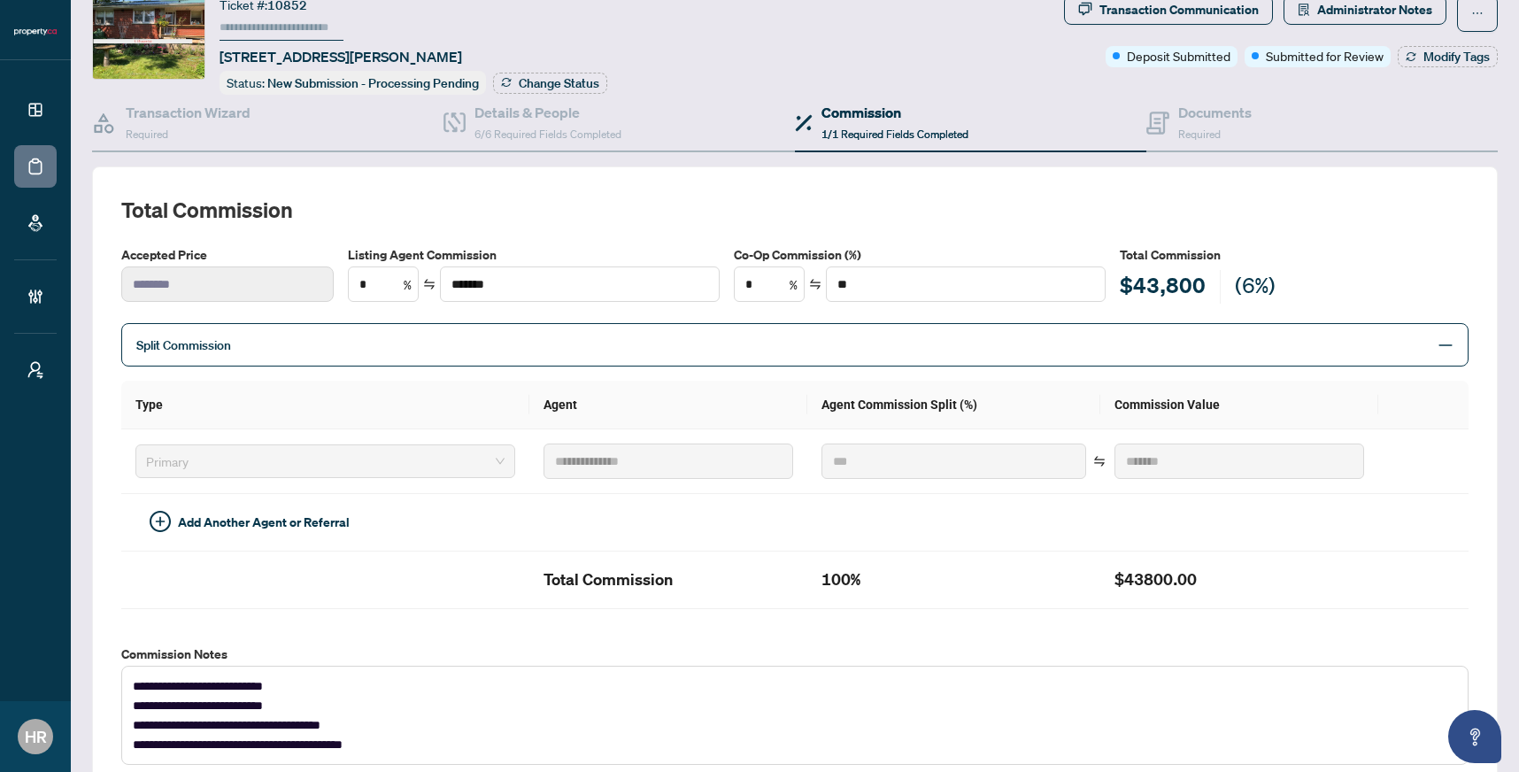
scroll to position [48, 0]
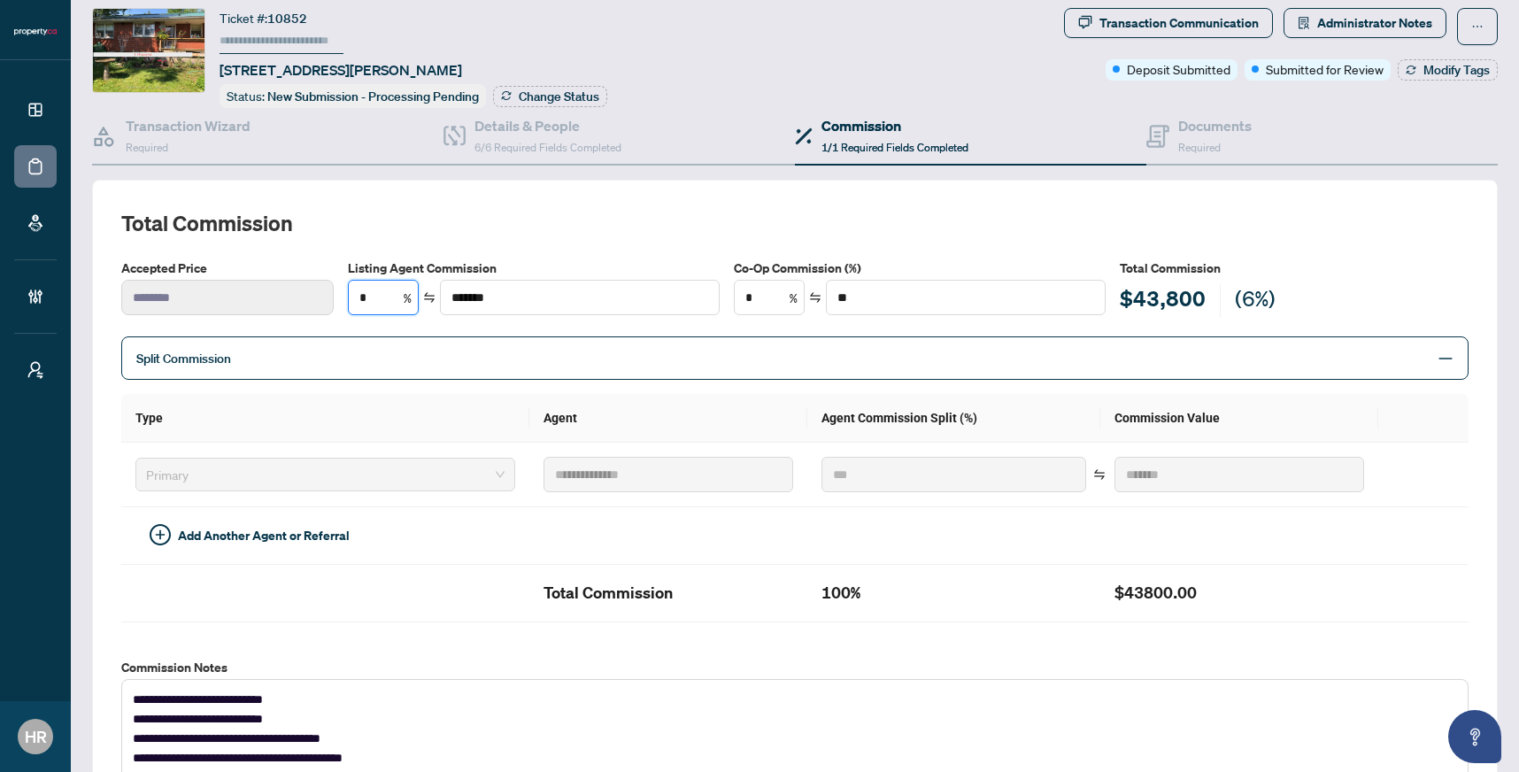
drag, startPoint x: 373, startPoint y: 294, endPoint x: 345, endPoint y: 294, distance: 27.4
click at [345, 294] on div "Listing Agent Commission * % *******" at bounding box center [534, 287] width 386 height 59
click at [508, 284] on input "*******" at bounding box center [580, 298] width 278 height 34
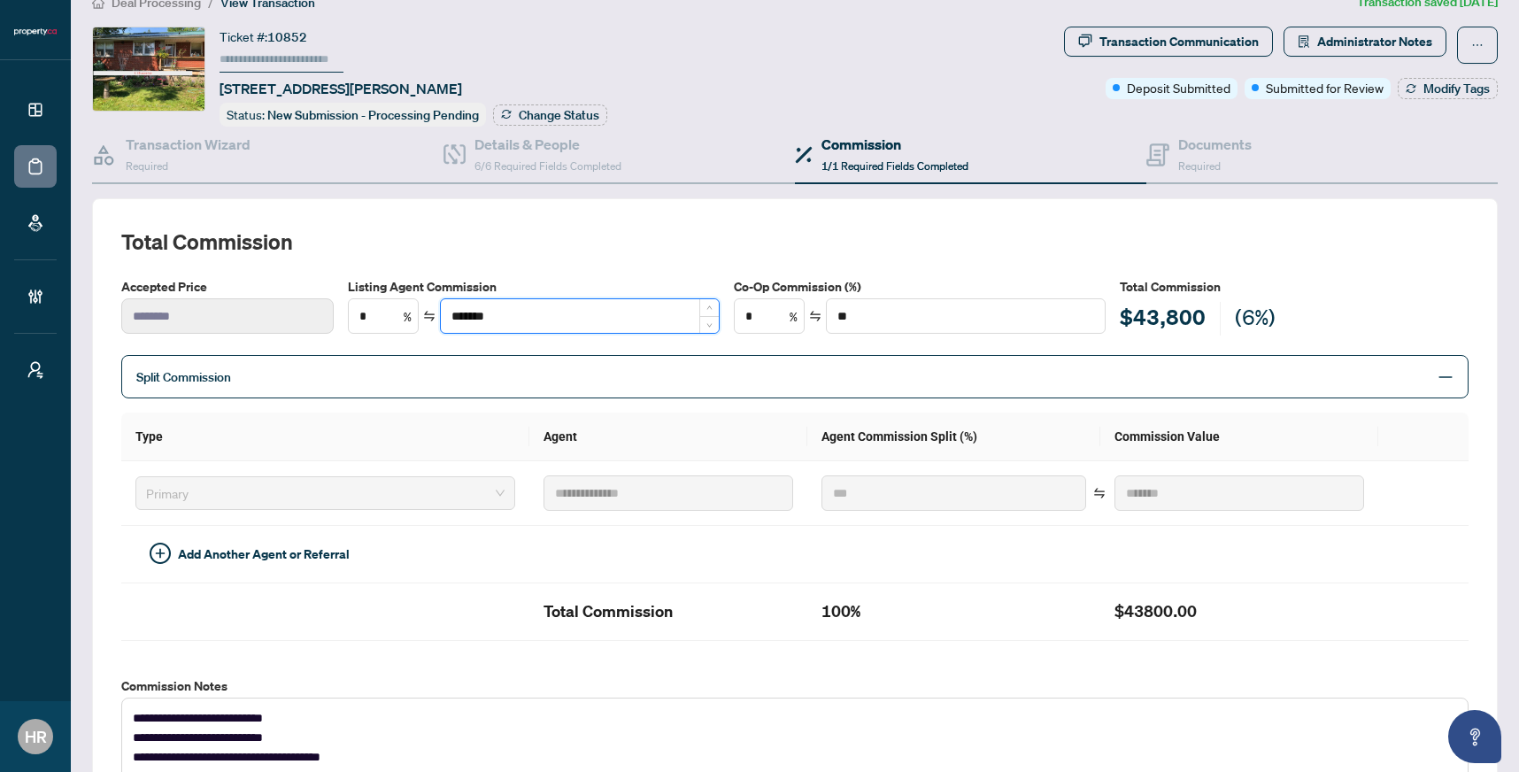
scroll to position [0, 0]
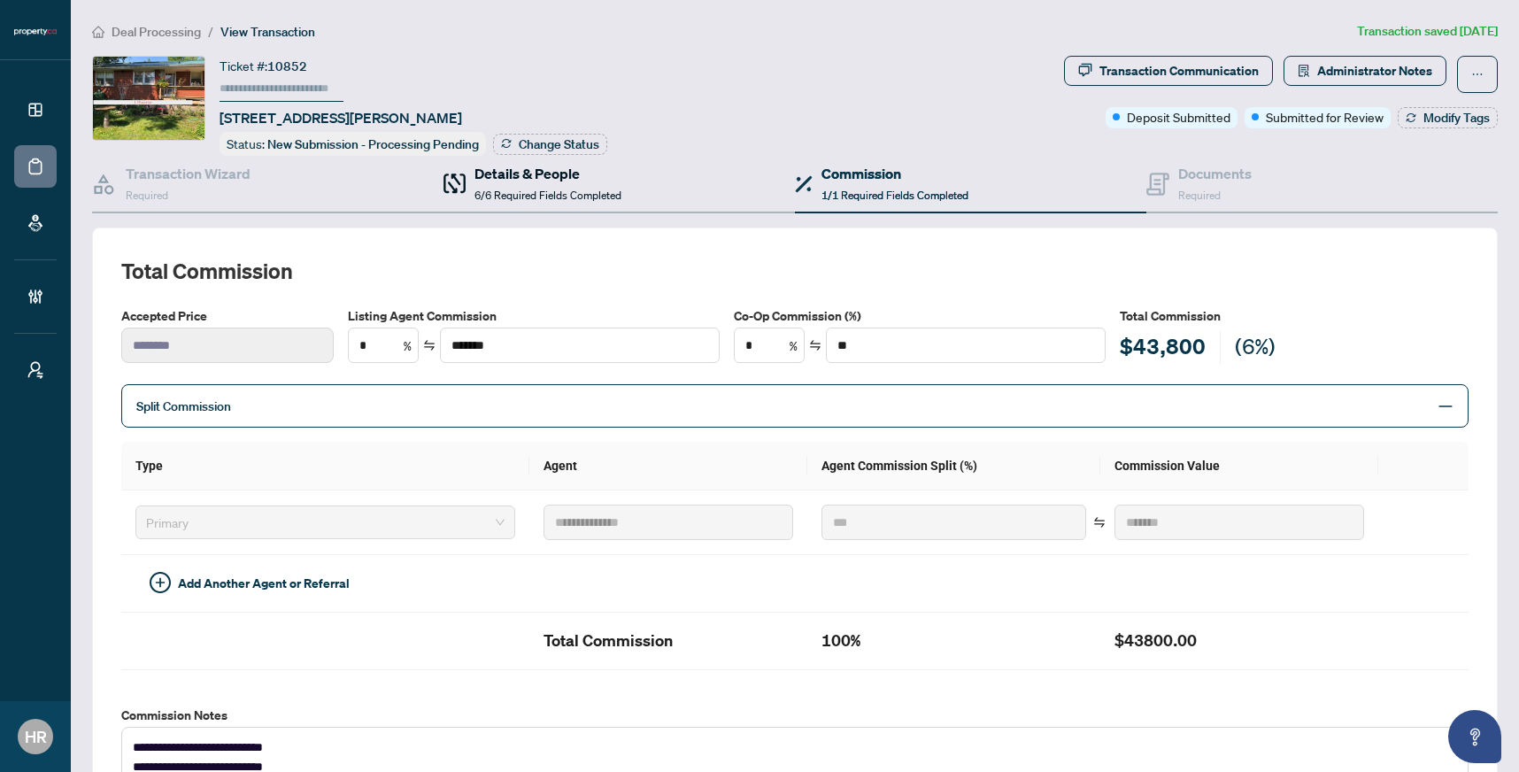
click at [560, 189] on span "6/6 Required Fields Completed" at bounding box center [547, 195] width 147 height 13
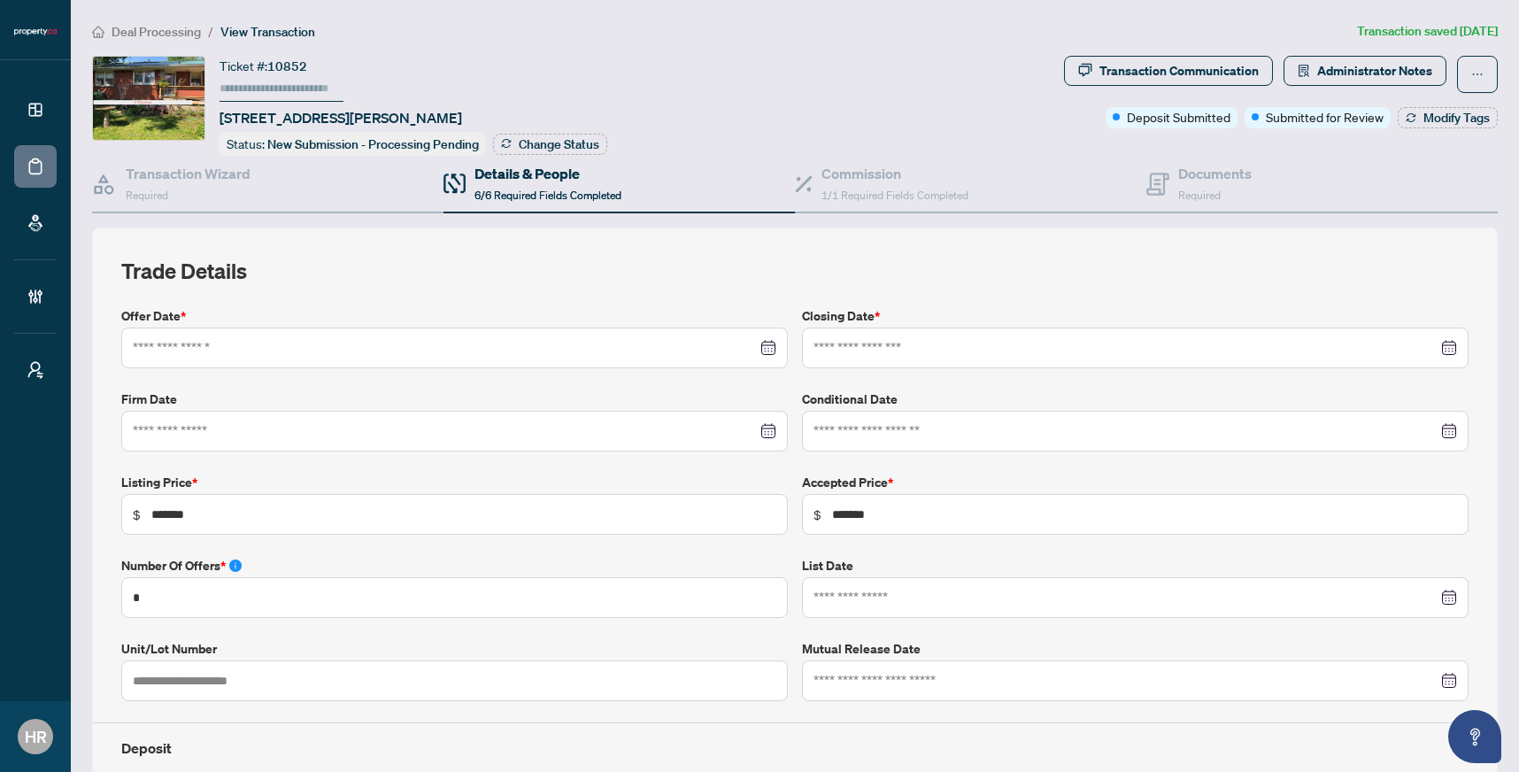
type input "**********"
click at [828, 182] on div "Commission 1/1 Required Fields Completed" at bounding box center [894, 184] width 147 height 42
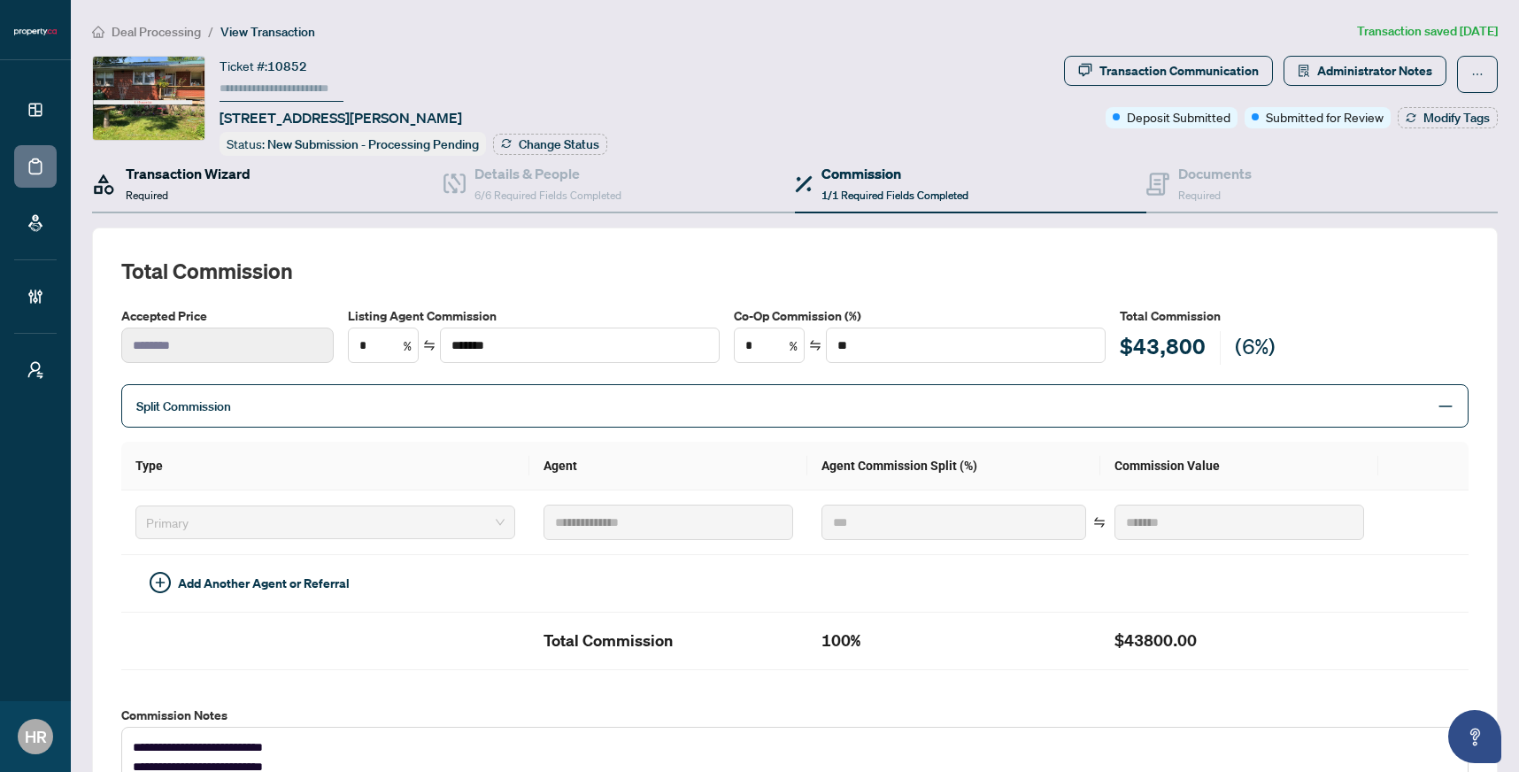
click at [191, 184] on div "Transaction Wizard Required" at bounding box center [188, 184] width 125 height 42
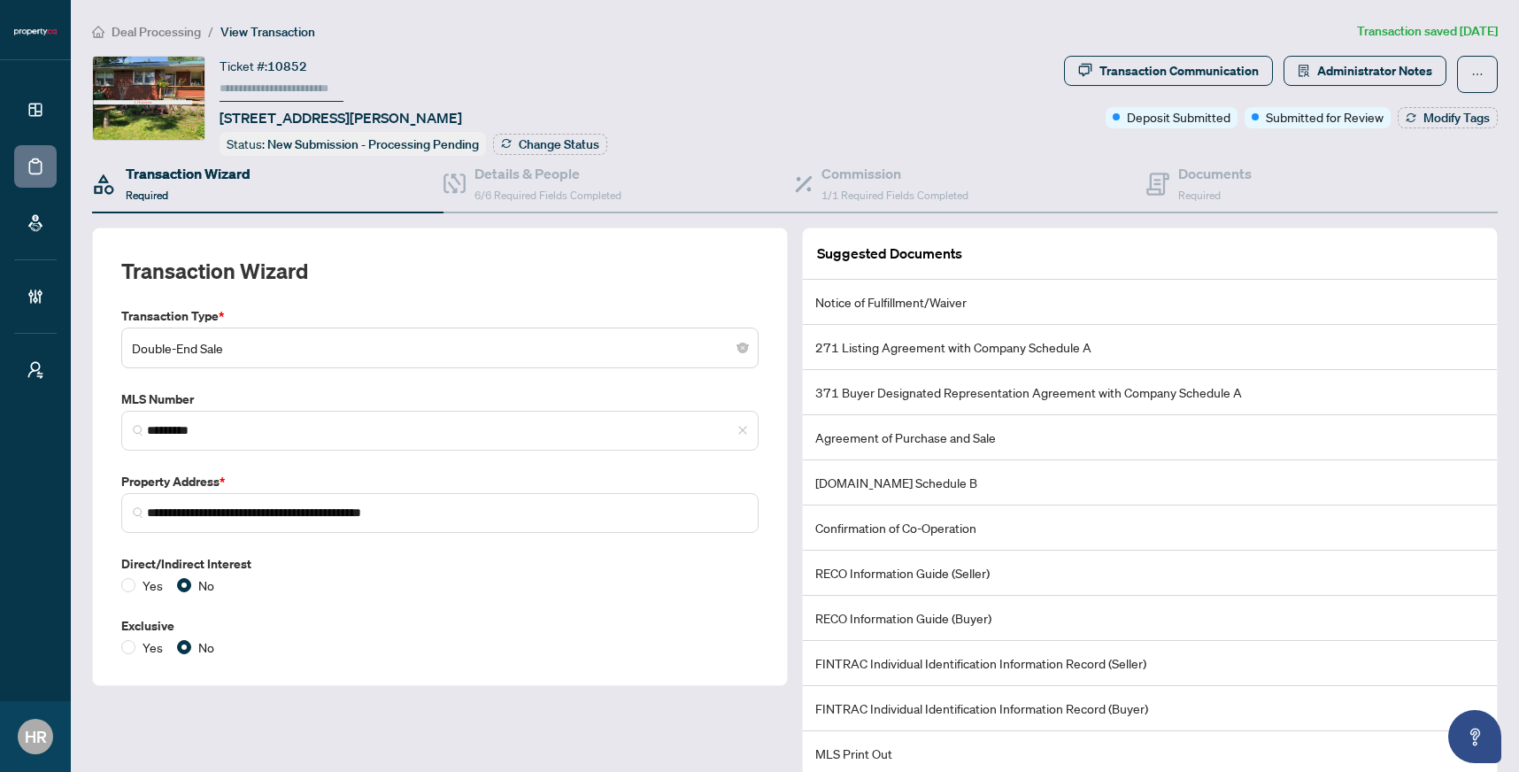
click at [251, 346] on span "Double-End Sale" at bounding box center [440, 348] width 616 height 34
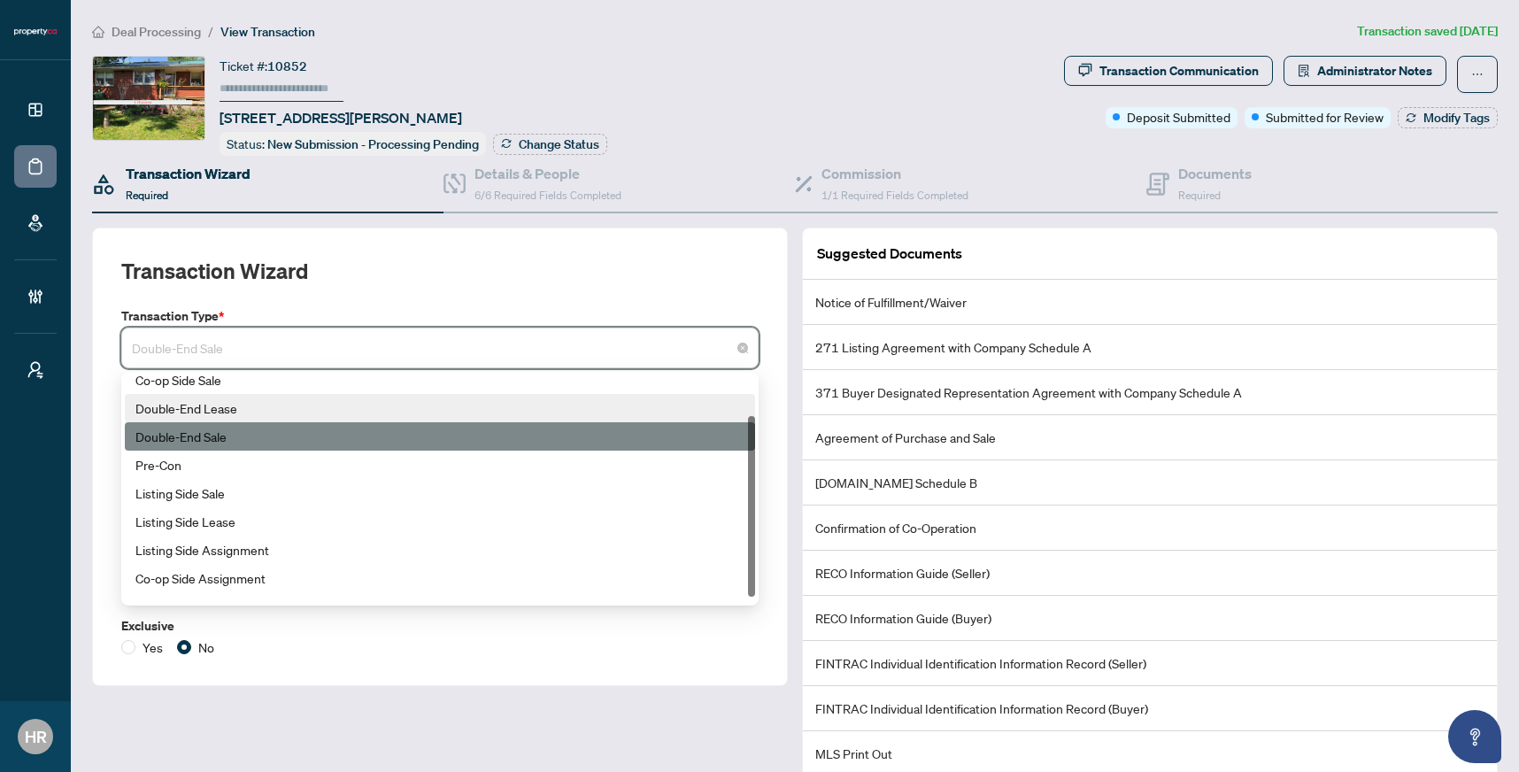
scroll to position [57, 0]
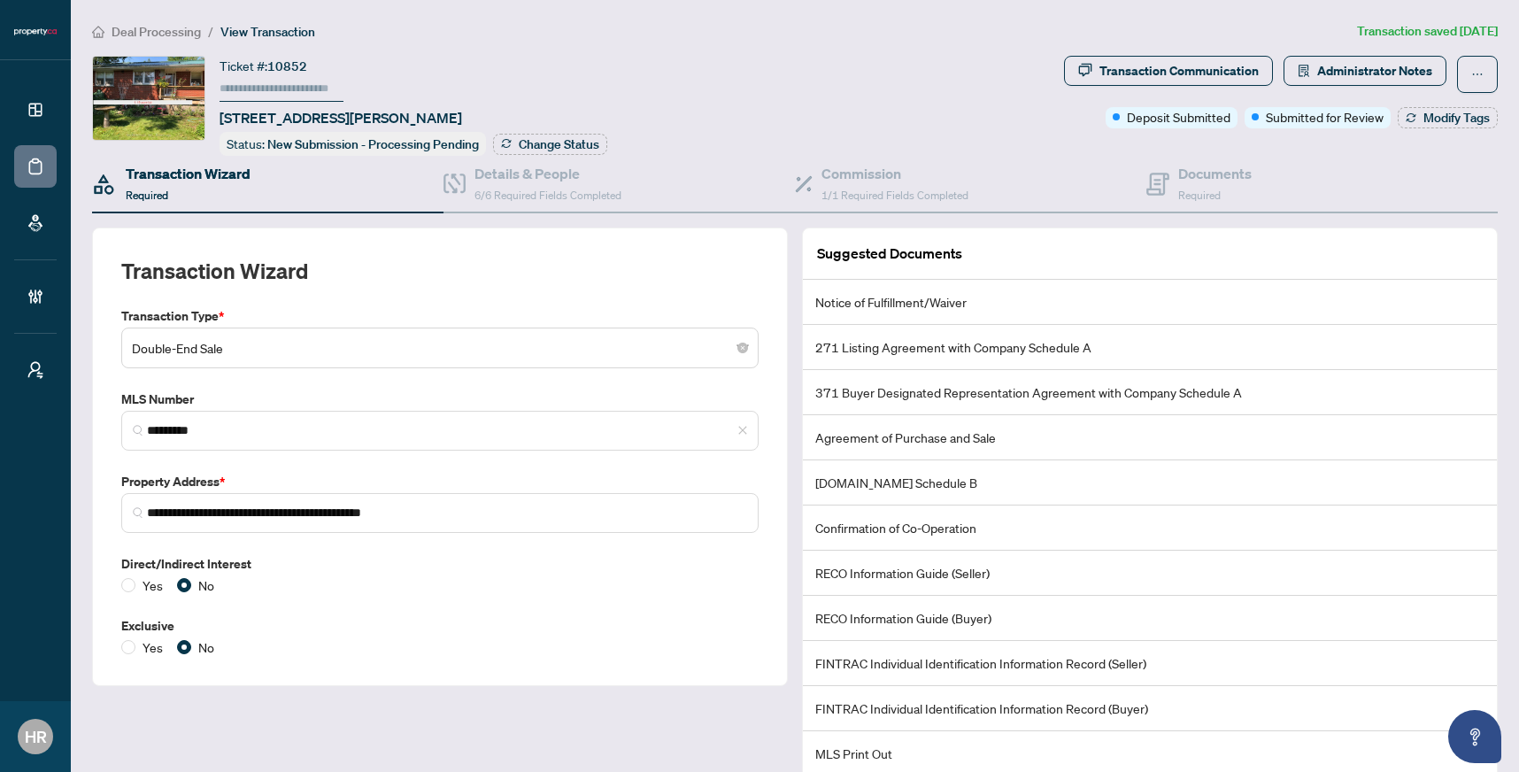
click at [990, 661] on li "FINTRAC Individual Identification Information Record (Seller)" at bounding box center [1150, 663] width 694 height 45
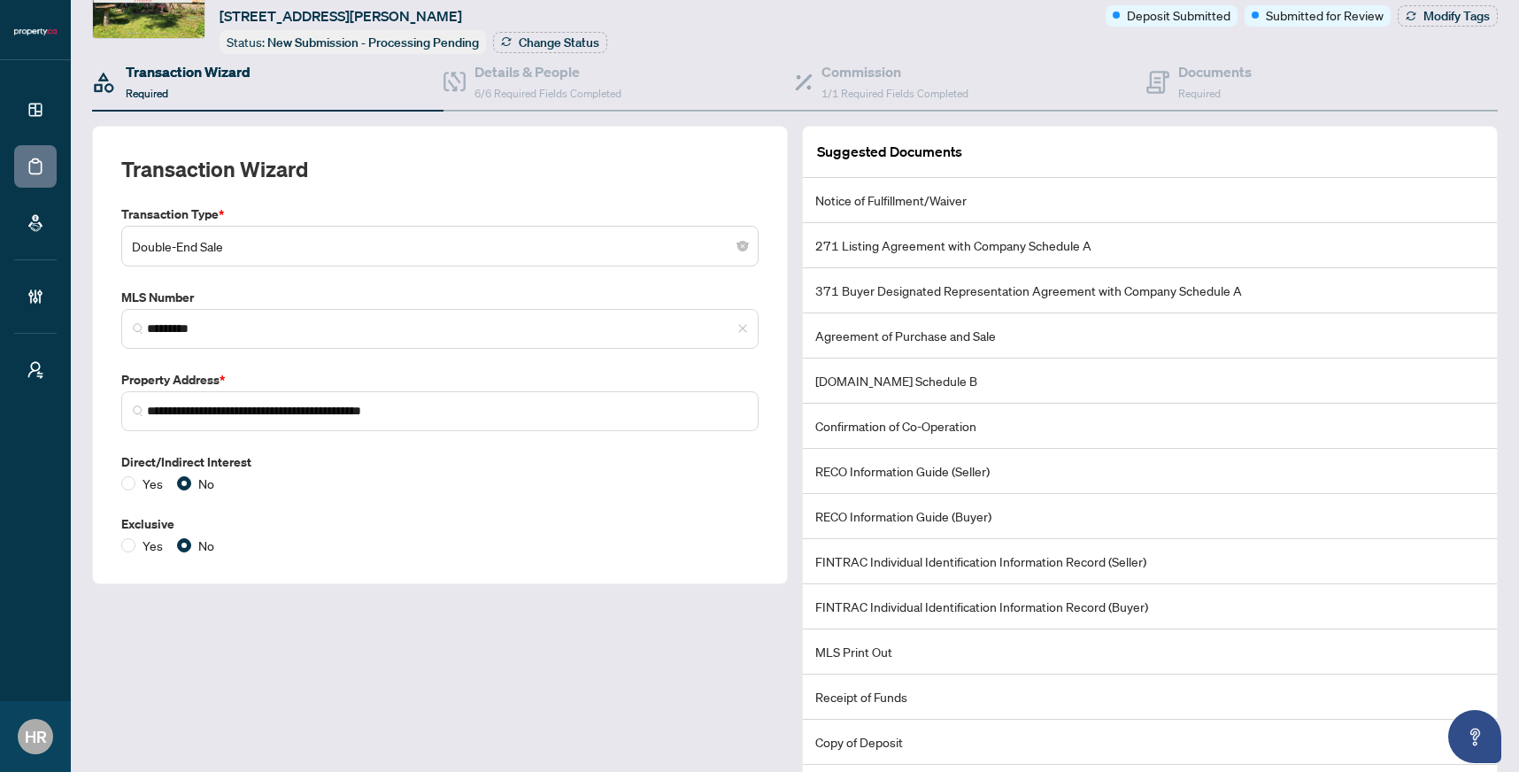
scroll to position [99, 0]
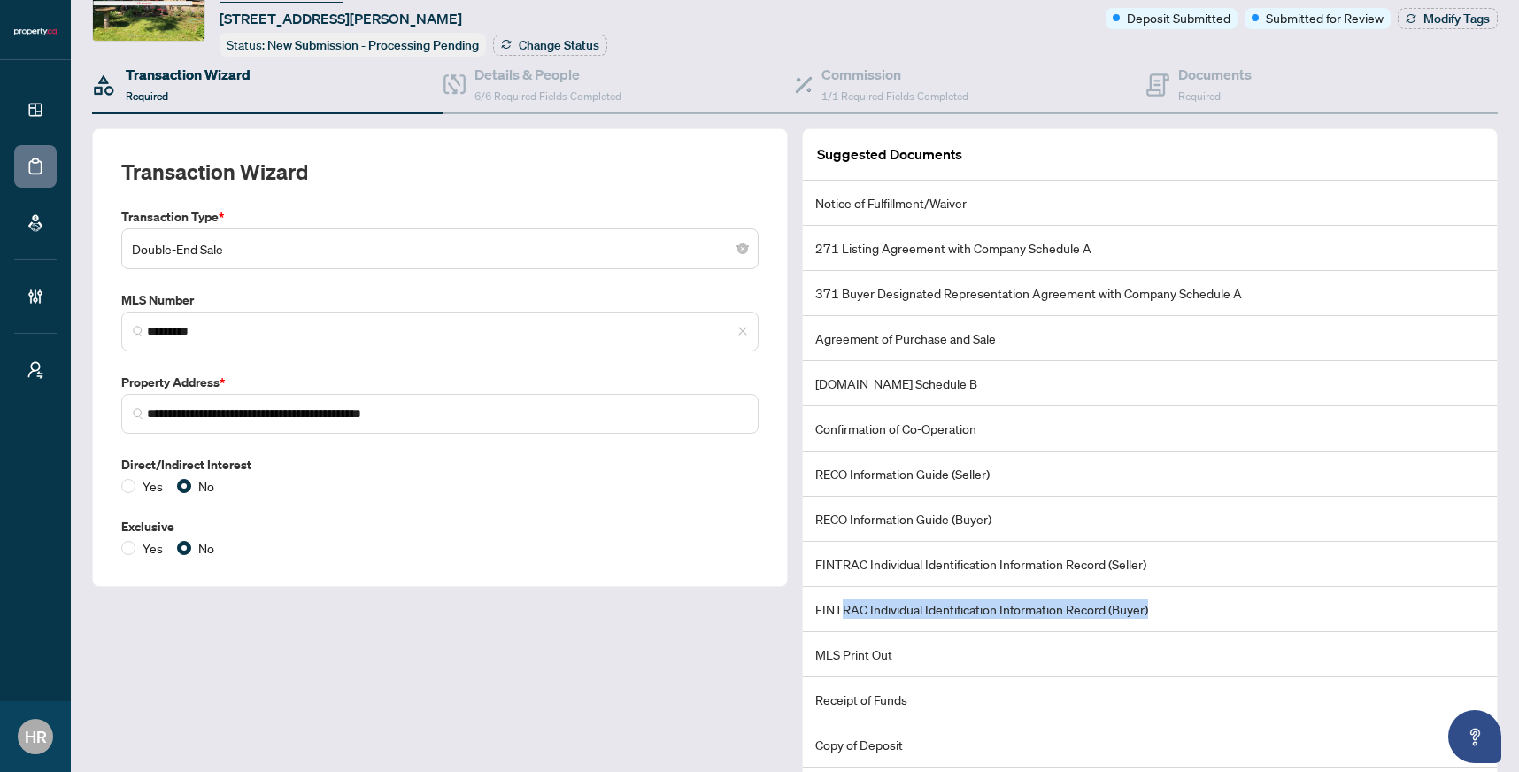
drag, startPoint x: 1174, startPoint y: 613, endPoint x: 843, endPoint y: 613, distance: 331.0
click at [843, 613] on li "FINTRAC Individual Identification Information Record (Buyer)" at bounding box center [1150, 609] width 694 height 45
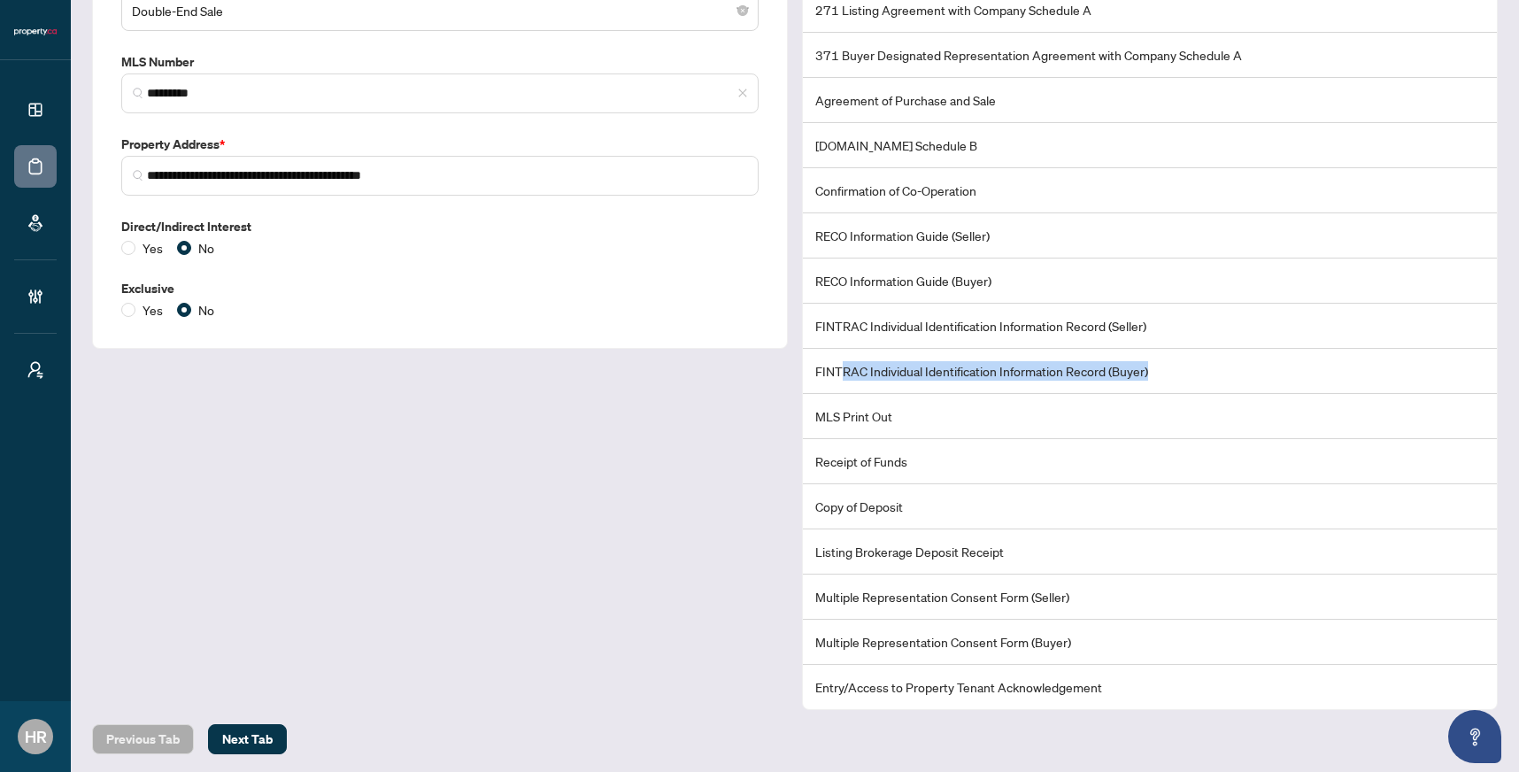
scroll to position [334, 0]
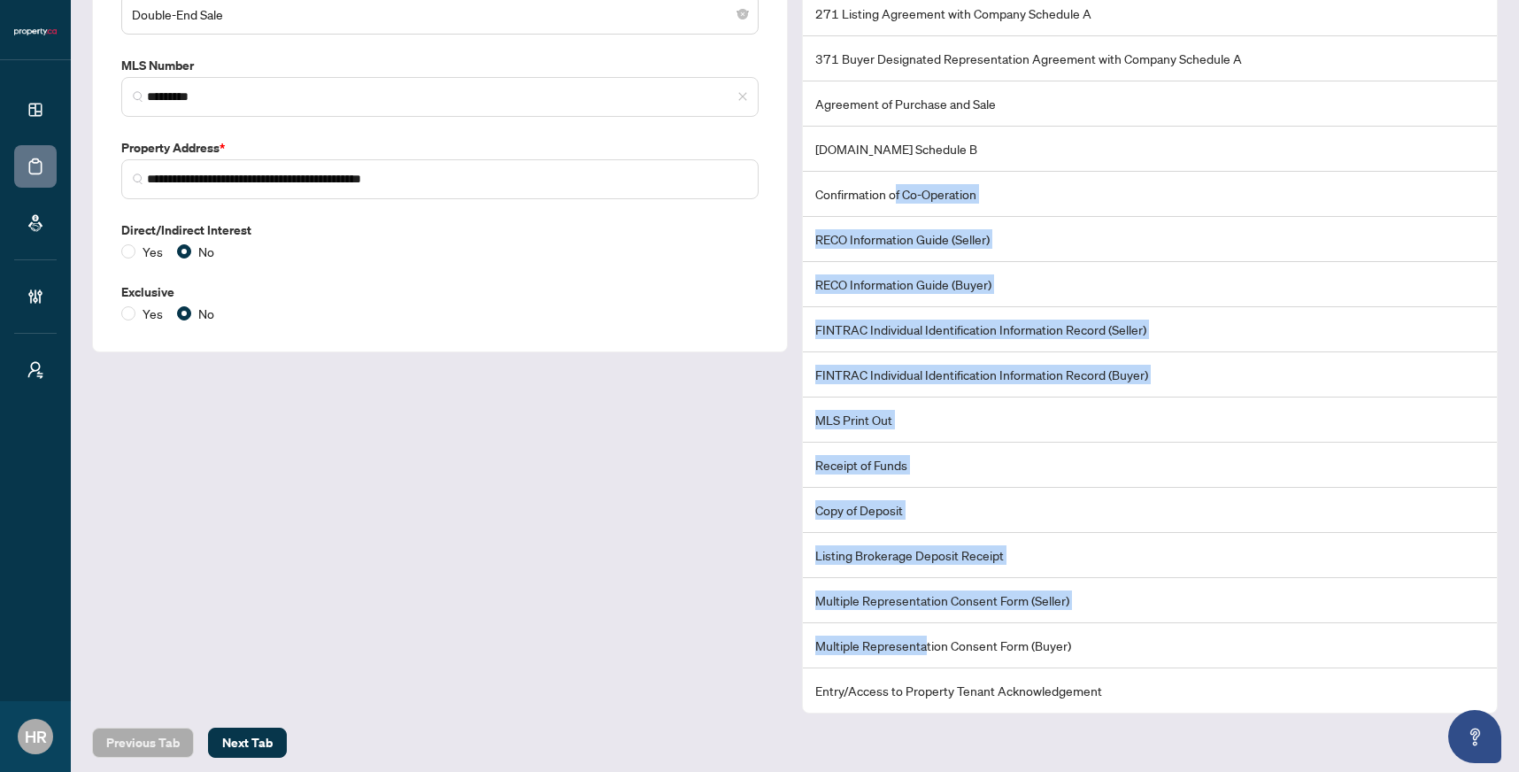
drag, startPoint x: 899, startPoint y: 184, endPoint x: 929, endPoint y: 645, distance: 462.1
click at [929, 645] on ul "Notice of Fulfillment/Waiver 271 Listing Agreement with Company Schedule A 371 …" at bounding box center [1150, 329] width 694 height 767
click at [929, 645] on li "Multiple Representation Consent Form (Buyer)" at bounding box center [1150, 645] width 694 height 45
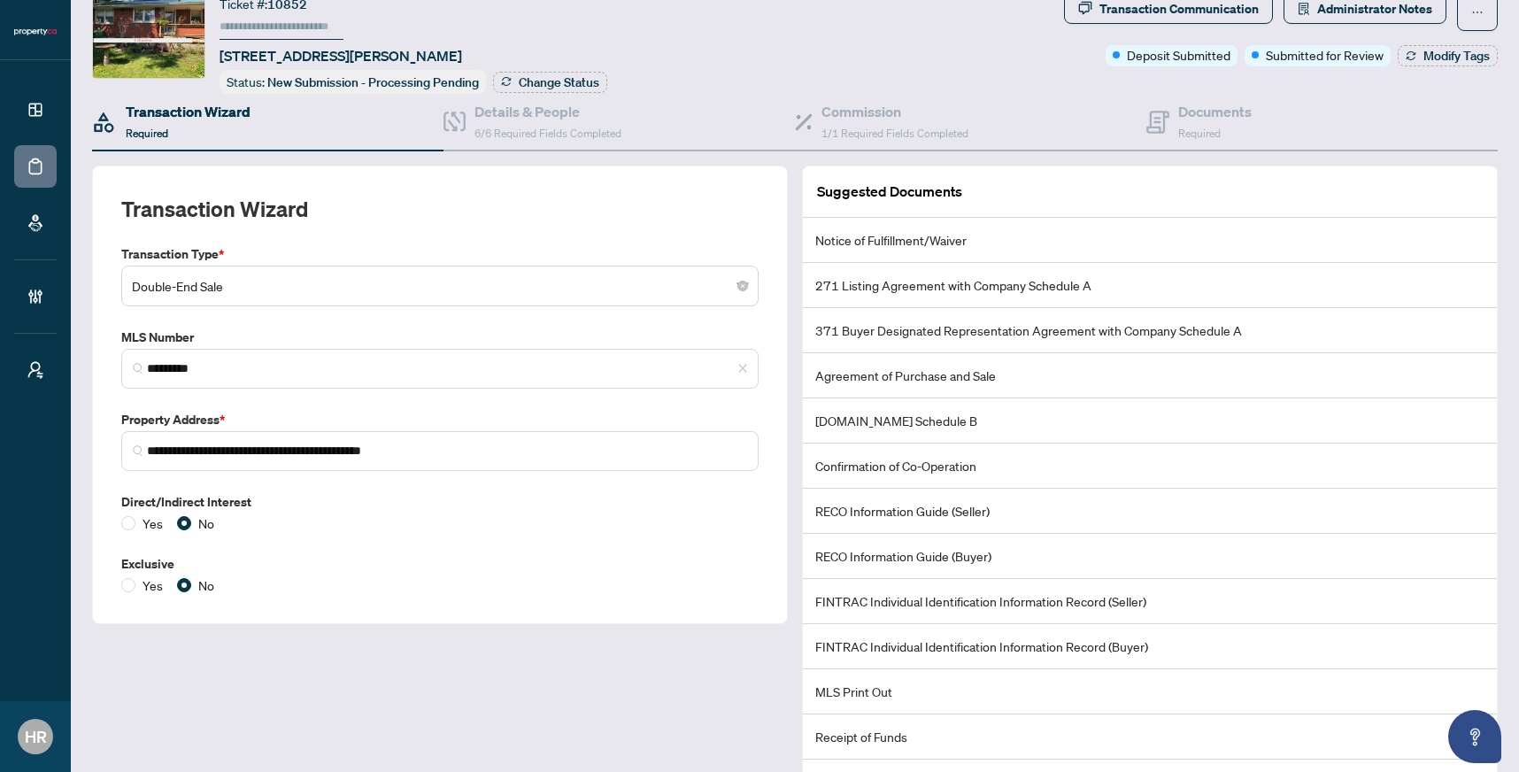
scroll to position [59, 0]
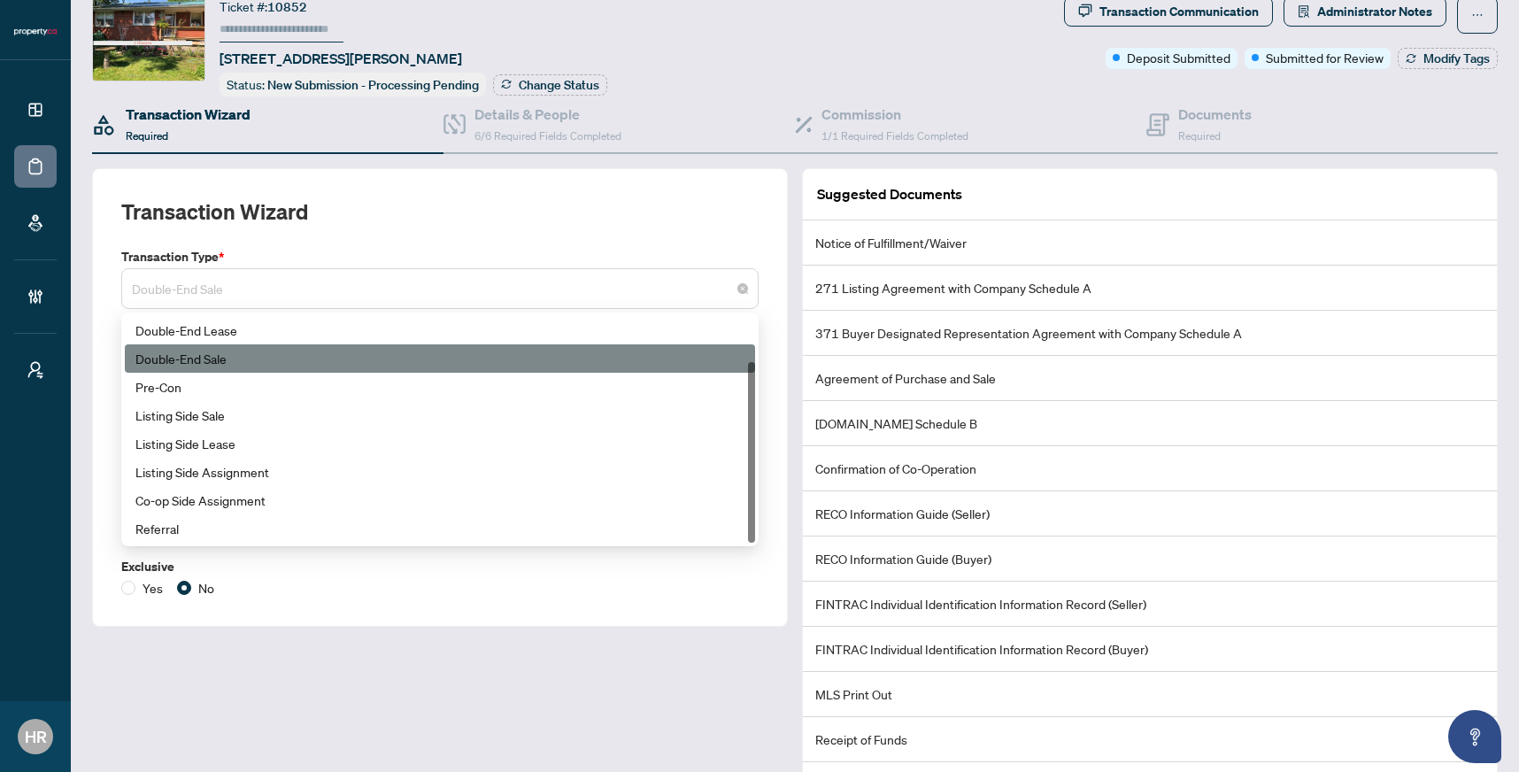
click at [227, 294] on span "Double-End Sale" at bounding box center [440, 289] width 616 height 34
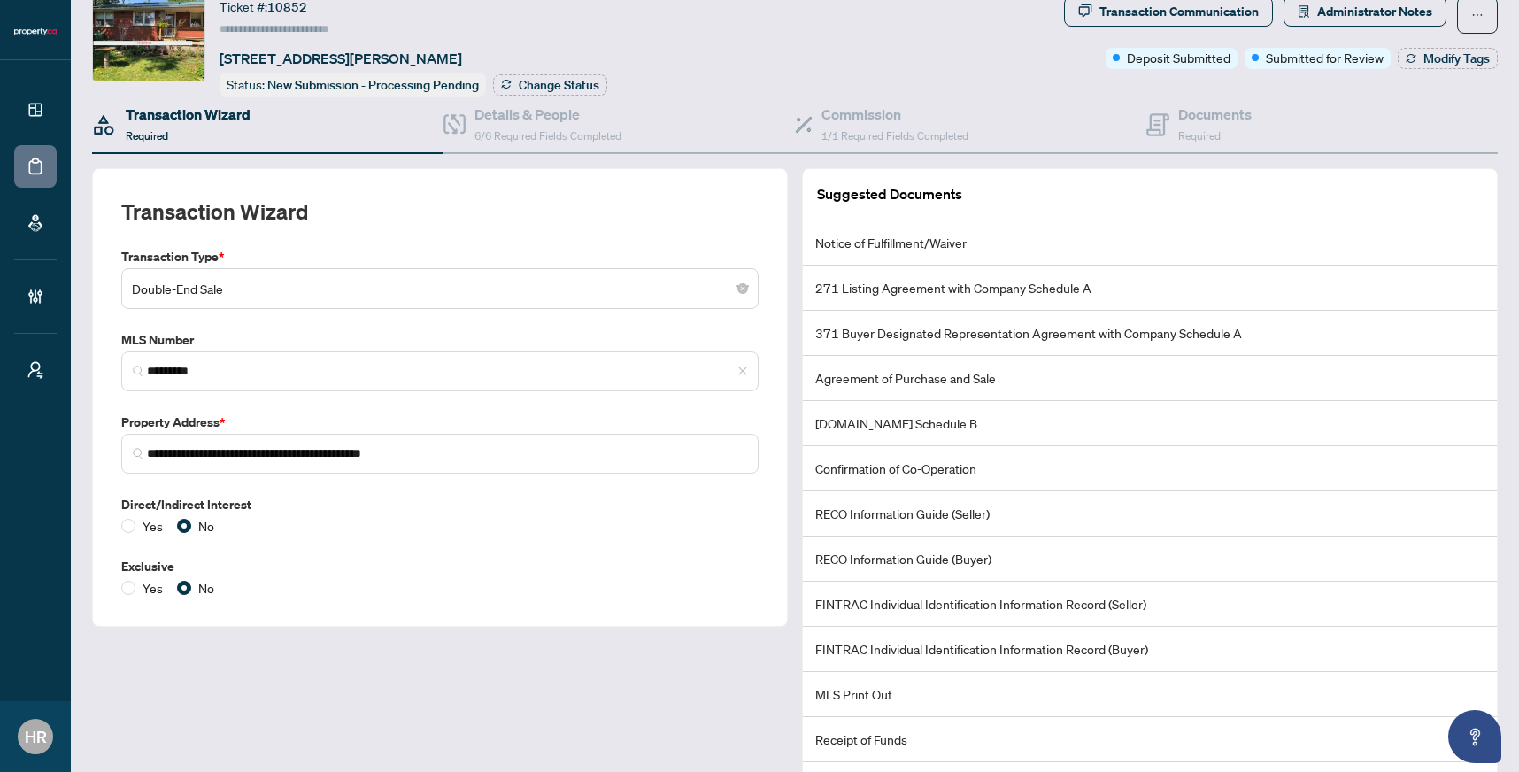
click at [374, 691] on div "**********" at bounding box center [440, 578] width 710 height 820
click at [906, 109] on h4 "Commission" at bounding box center [894, 114] width 147 height 21
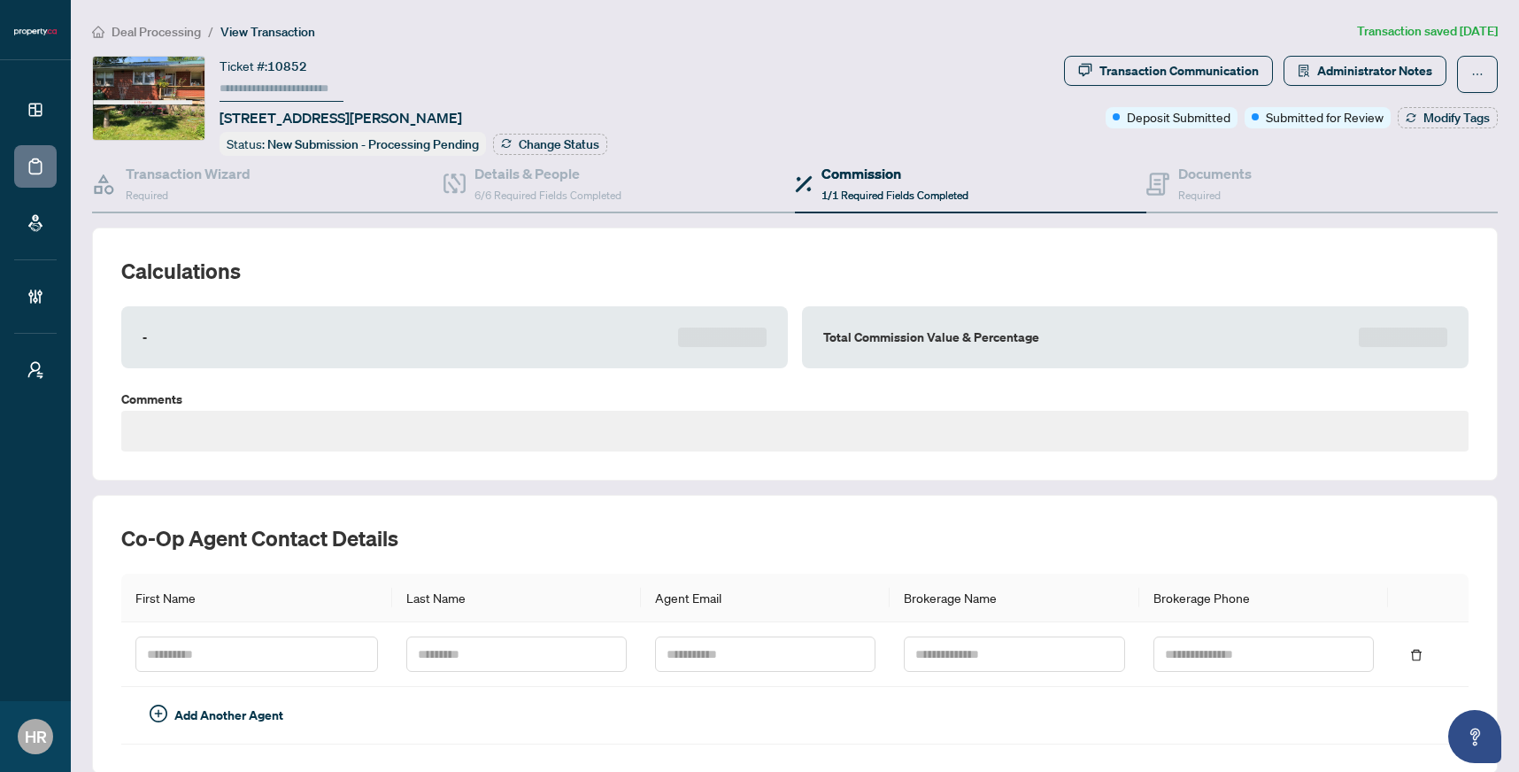
type textarea "**********"
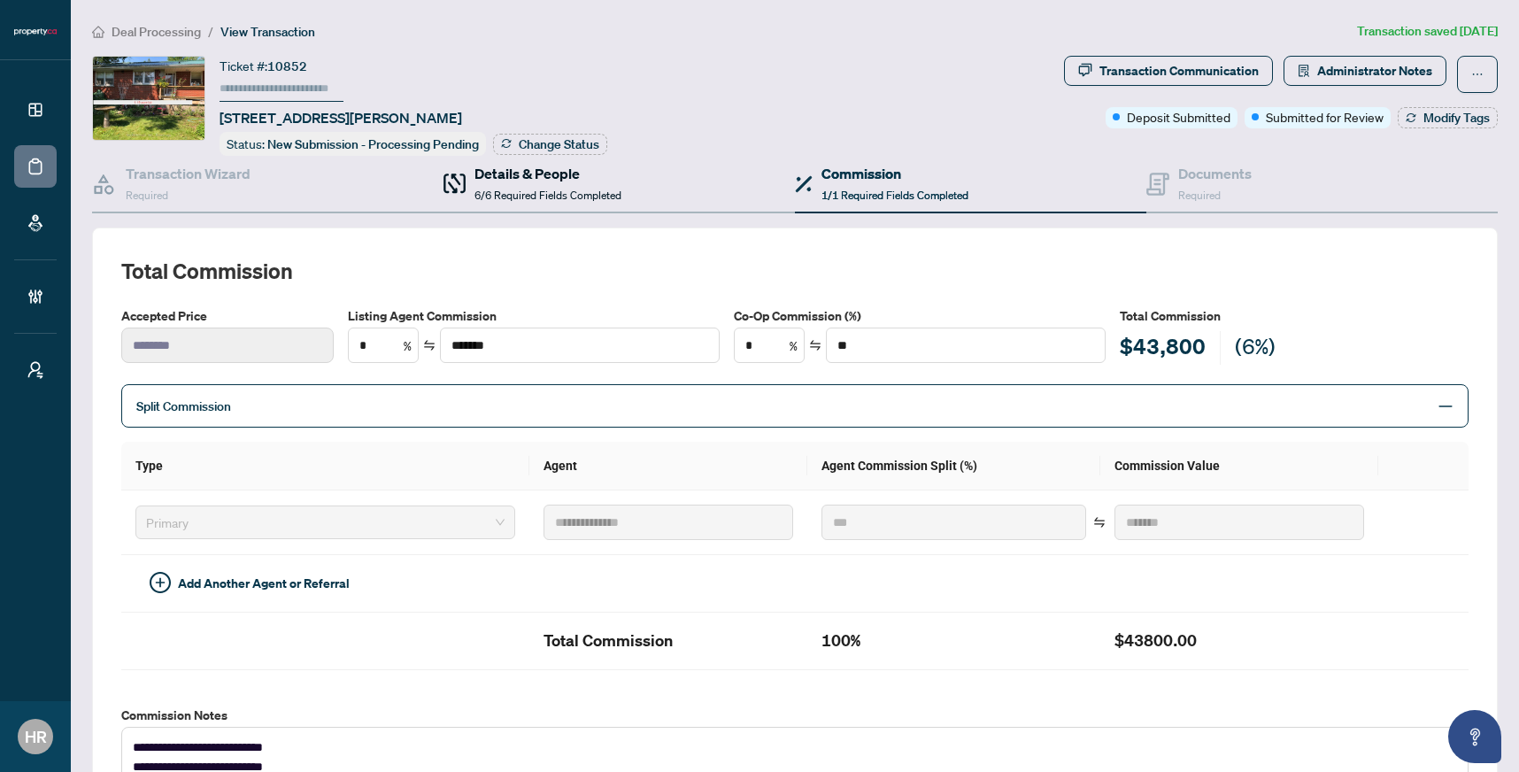
click at [551, 166] on h4 "Details & People" at bounding box center [547, 173] width 147 height 21
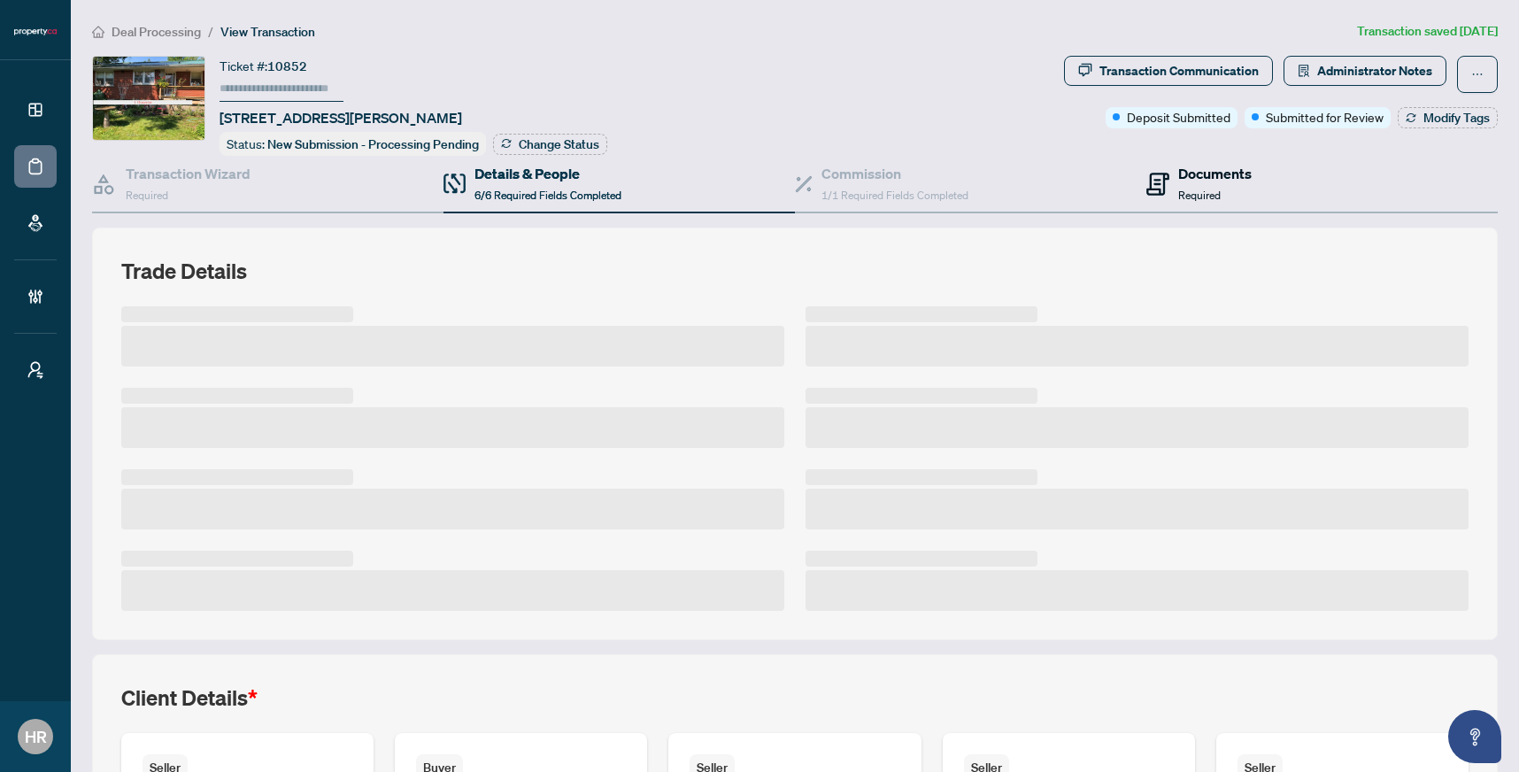
click at [1219, 192] on span "Required" at bounding box center [1199, 195] width 42 height 13
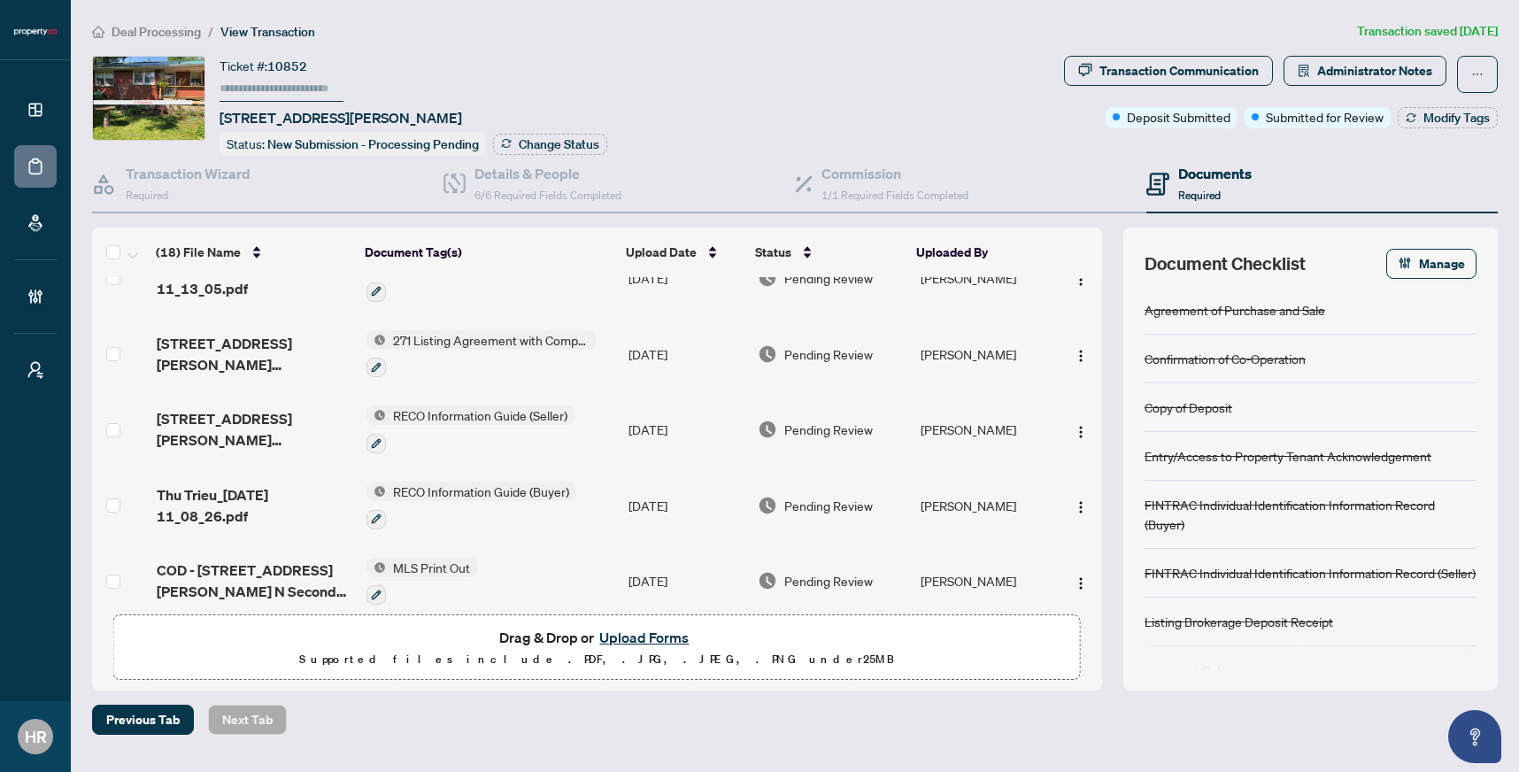
scroll to position [408, 0]
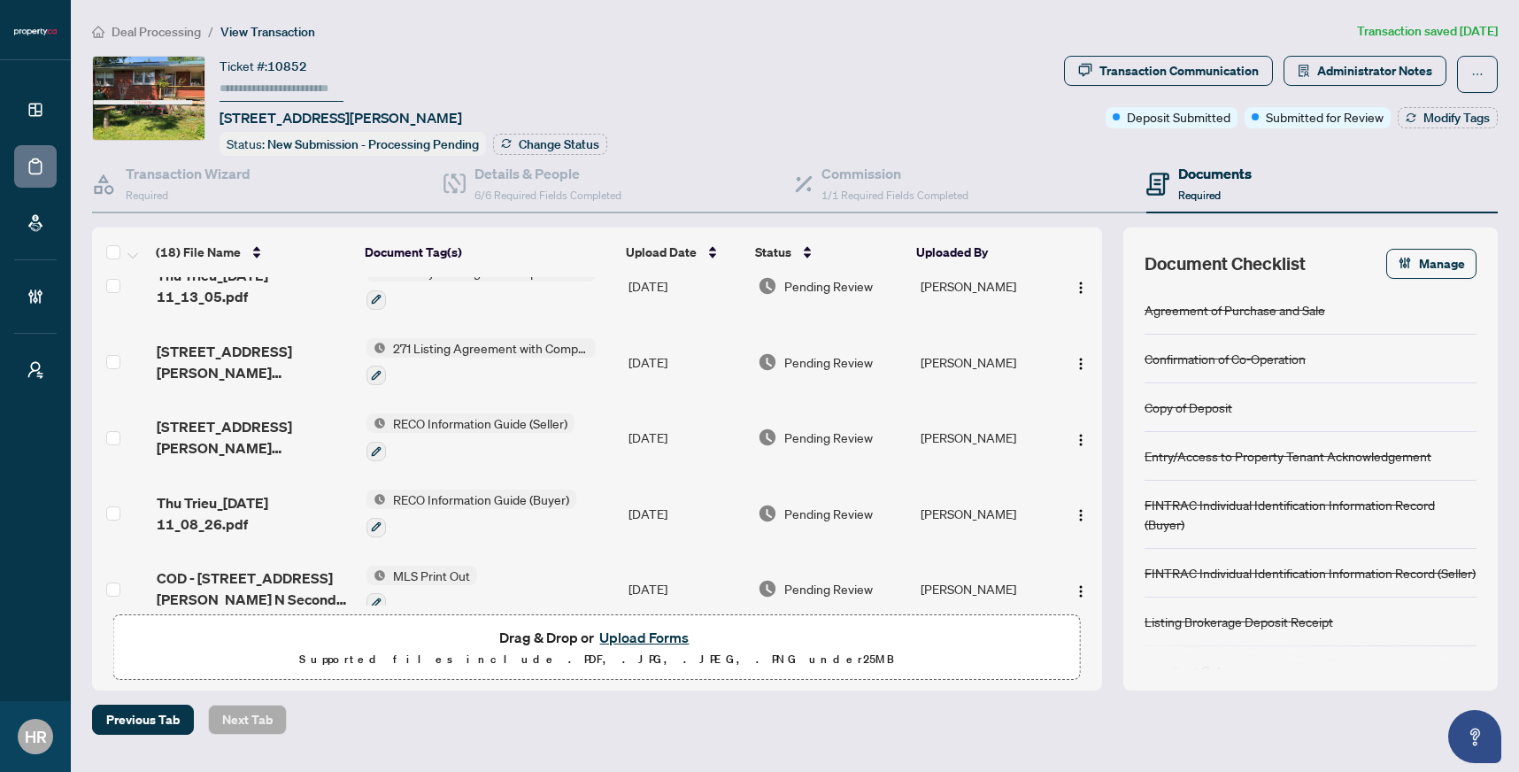
click at [457, 365] on div at bounding box center [480, 375] width 229 height 21
click at [289, 355] on span "[STREET_ADDRESS][PERSON_NAME] Sale_[DATE] 11_11_08.pdf" at bounding box center [255, 362] width 196 height 42
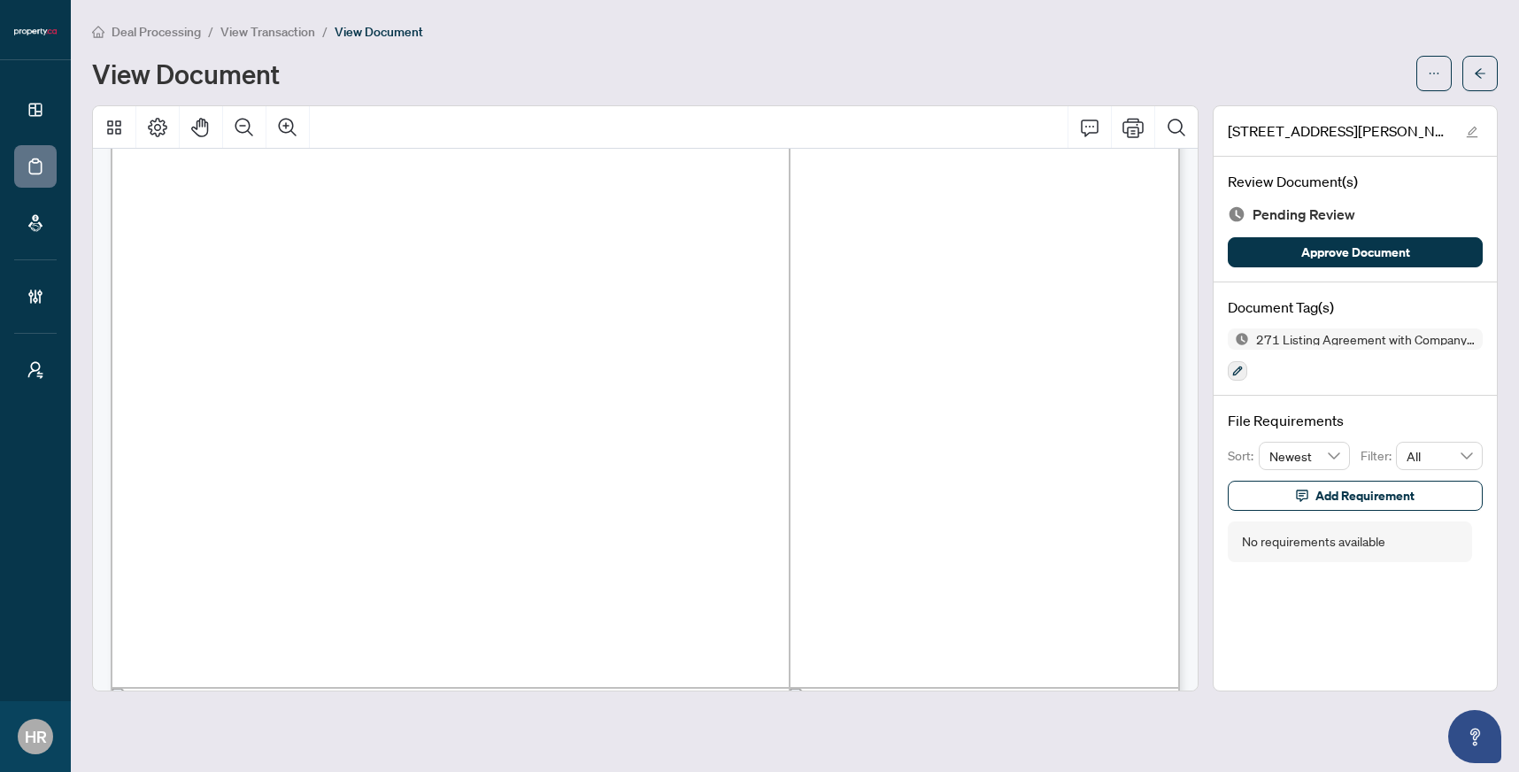
scroll to position [7971, 0]
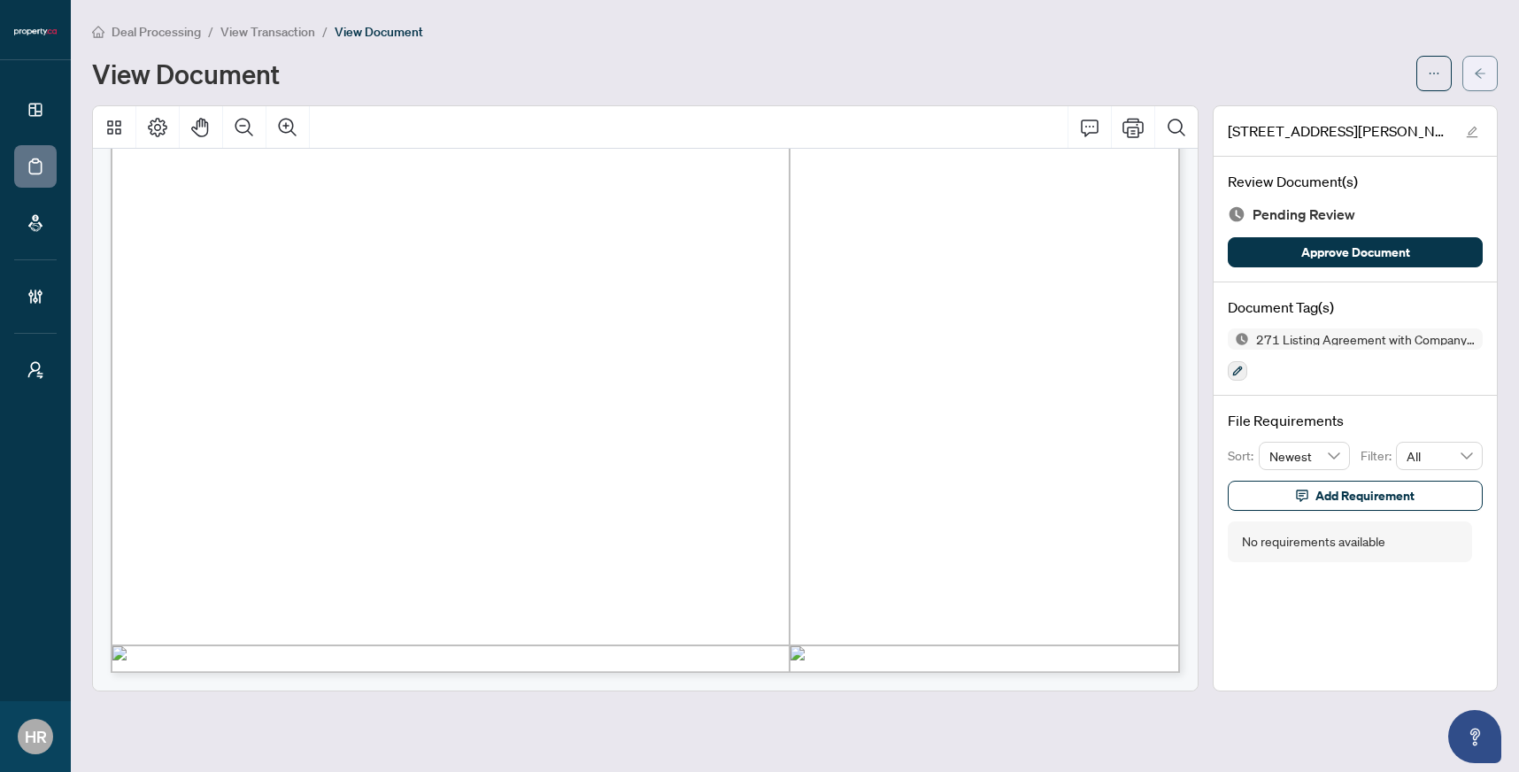
click at [1474, 74] on icon "arrow-left" at bounding box center [1480, 73] width 12 height 12
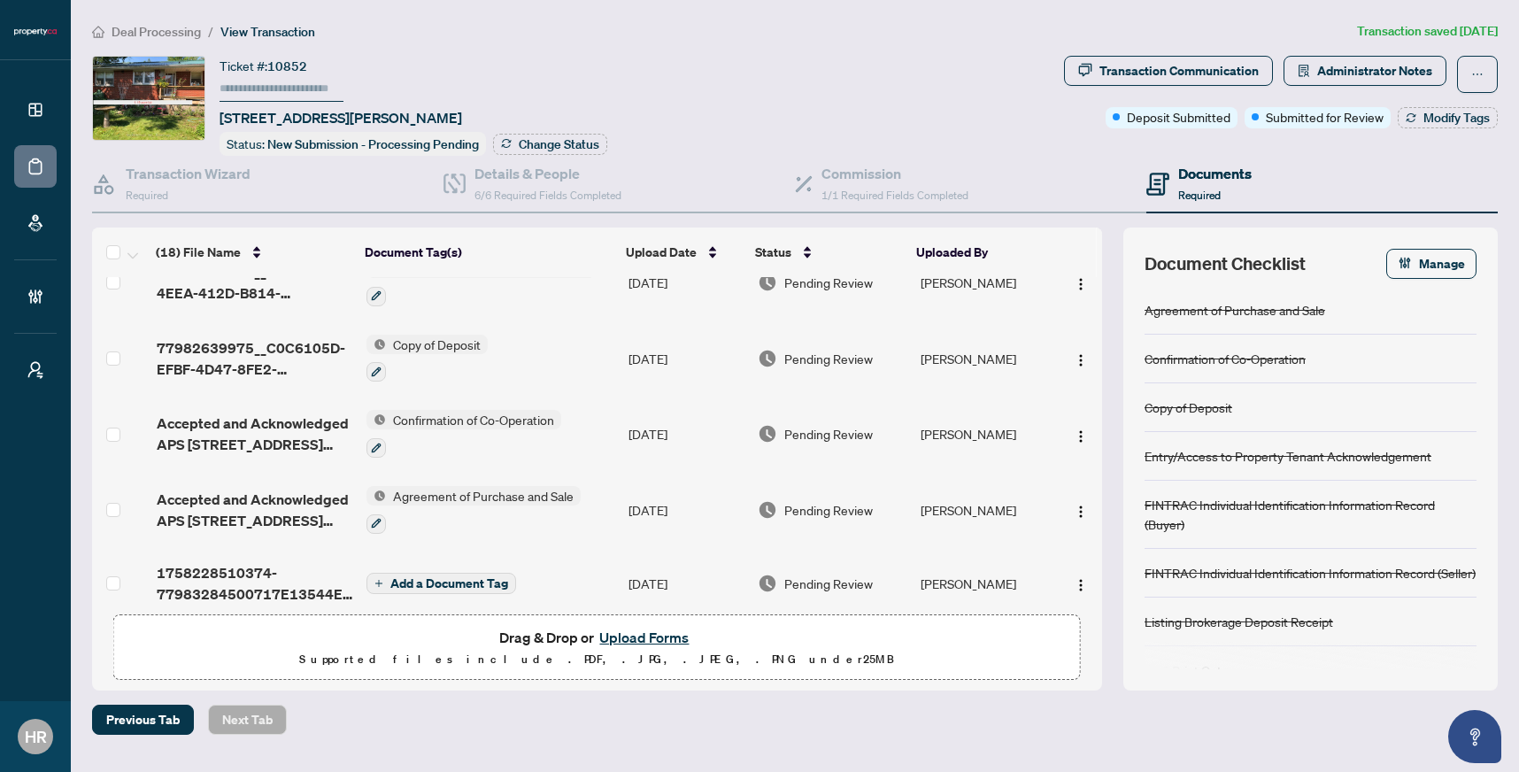
scroll to position [1016, 0]
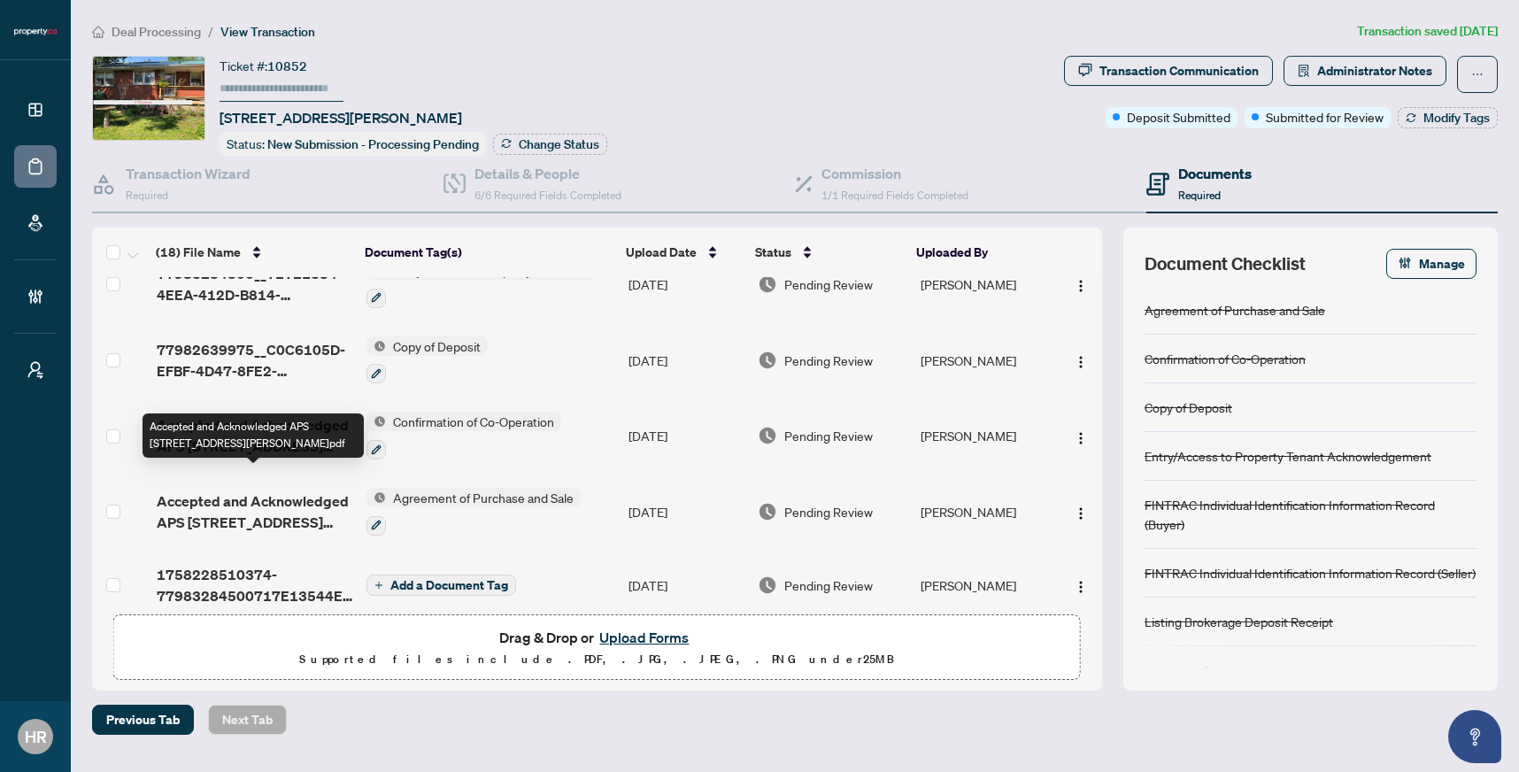
click at [291, 490] on span "Accepted and Acknowledged APS [STREET_ADDRESS][PERSON_NAME]pdf" at bounding box center [255, 511] width 196 height 42
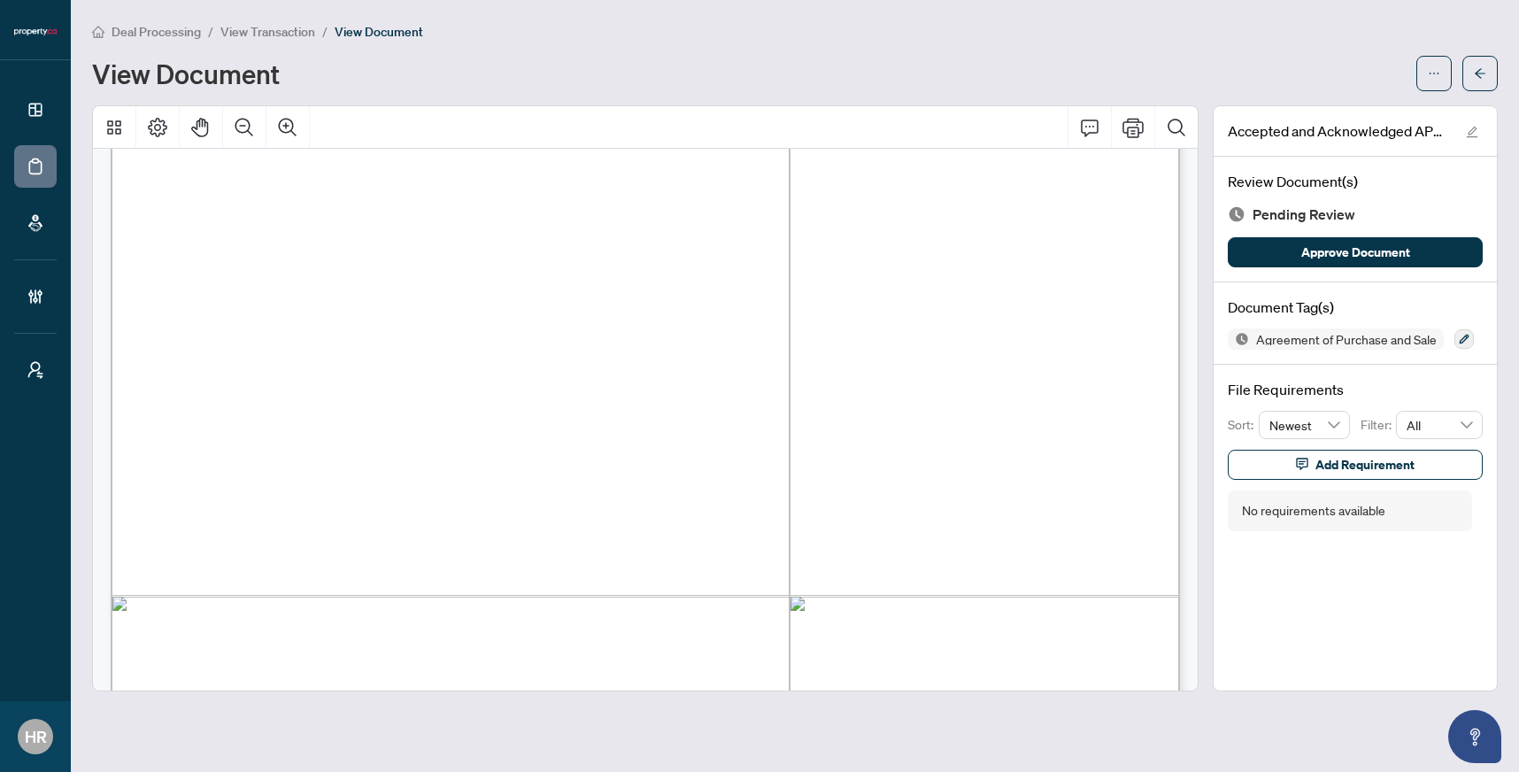
scroll to position [1651, 0]
click at [1434, 78] on icon "ellipsis" at bounding box center [1434, 73] width 12 height 12
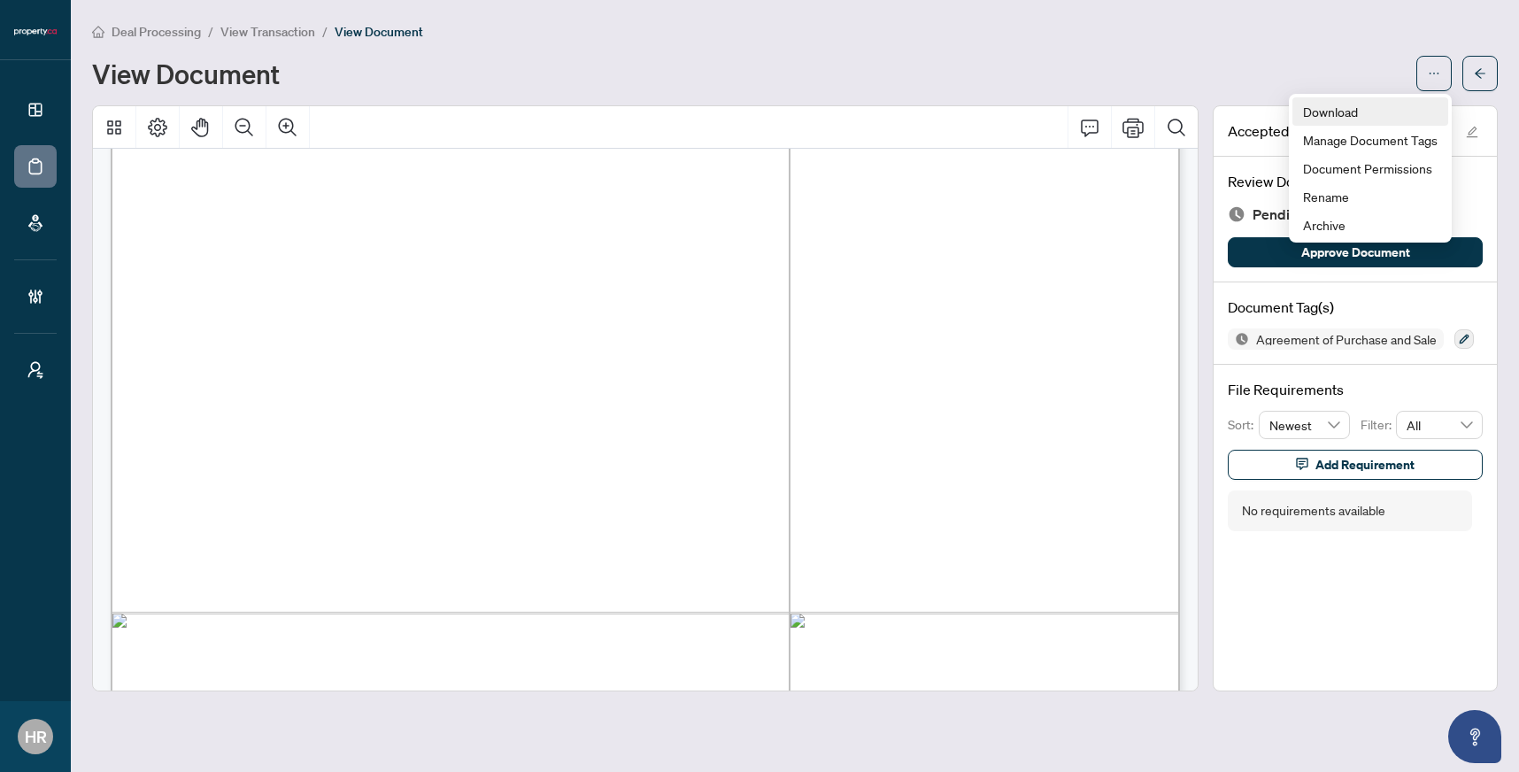
click at [1361, 112] on span "Download" at bounding box center [1370, 111] width 135 height 19
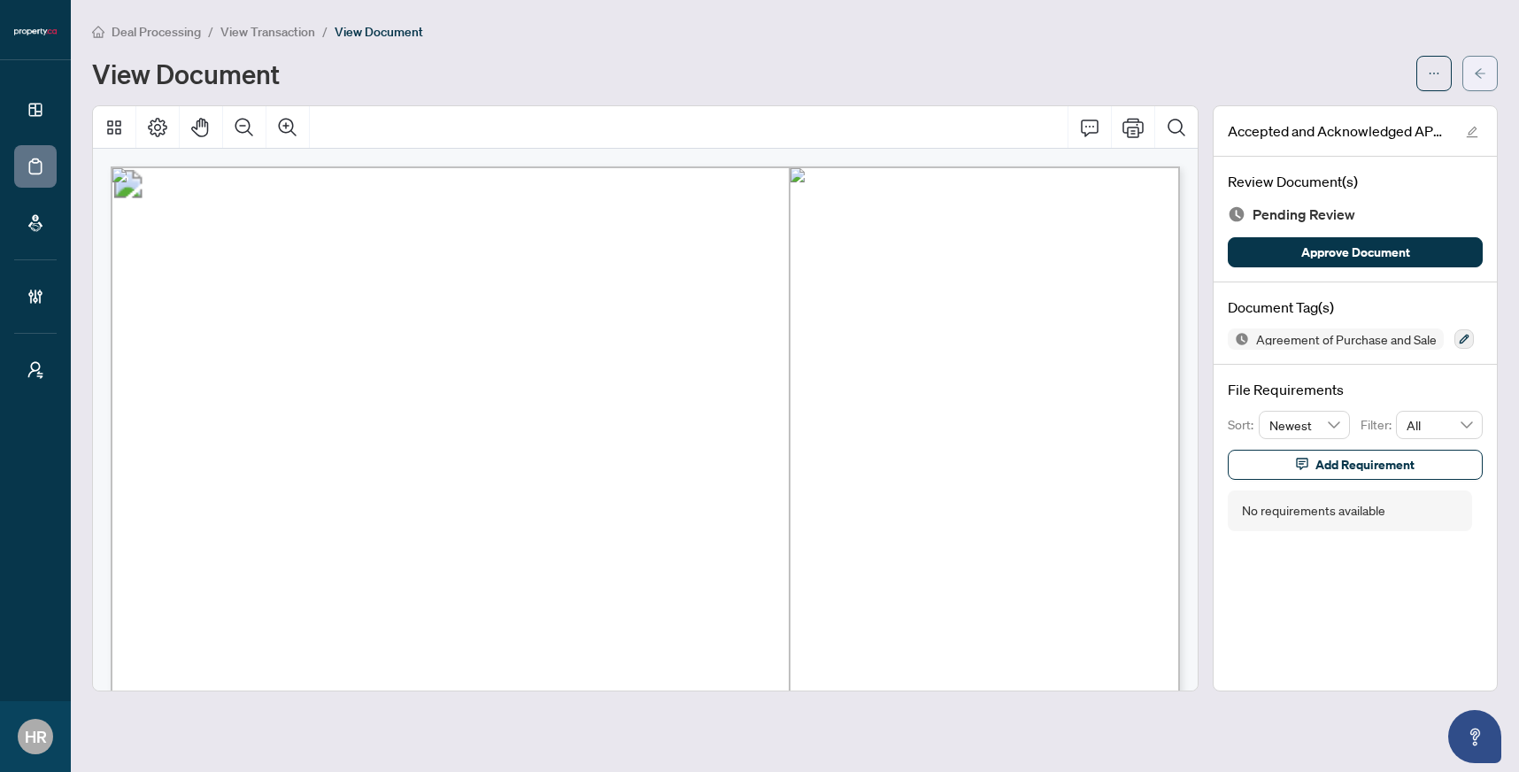
click at [1476, 70] on icon "arrow-left" at bounding box center [1480, 73] width 11 height 10
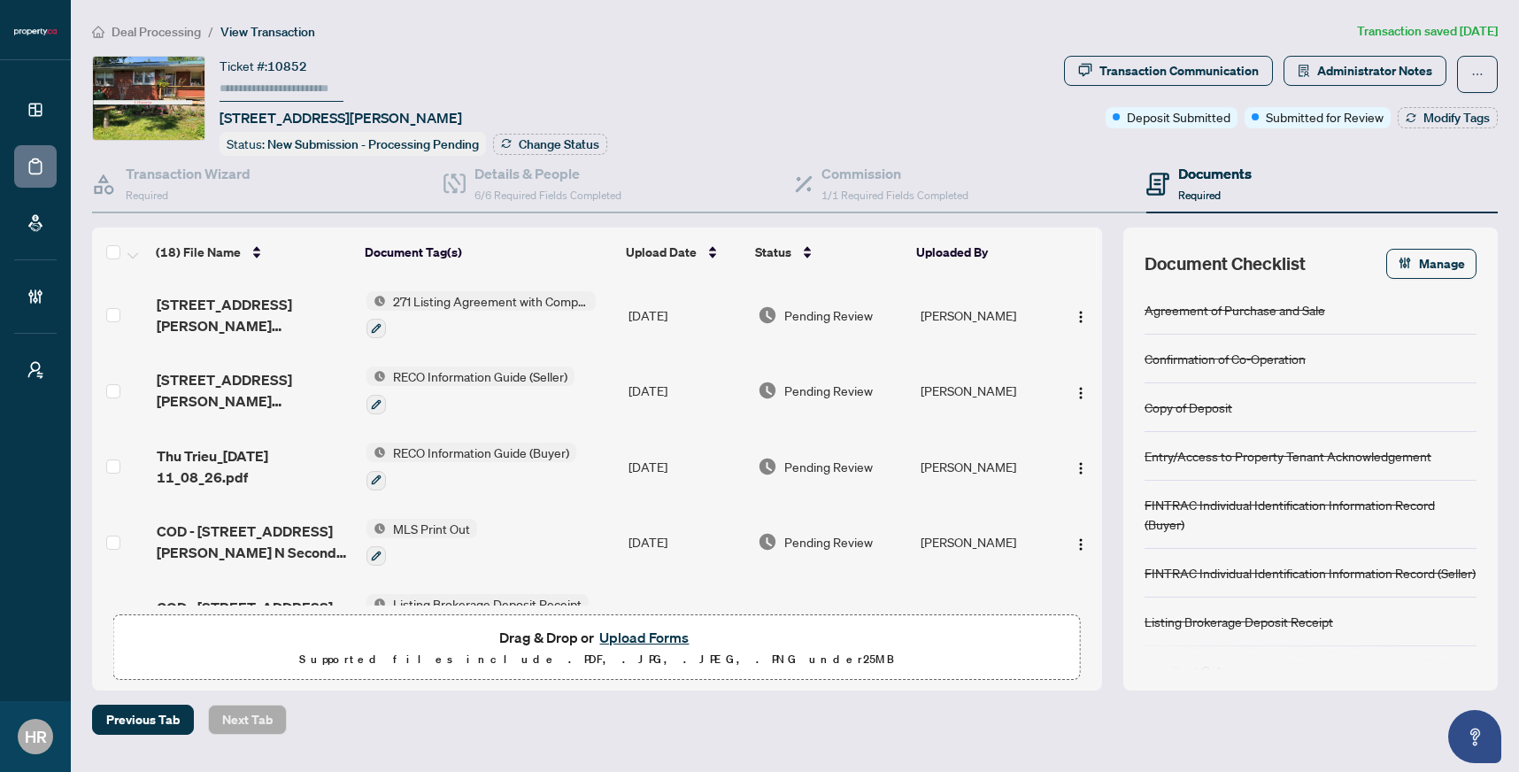
scroll to position [449, 0]
